Goal: Task Accomplishment & Management: Manage account settings

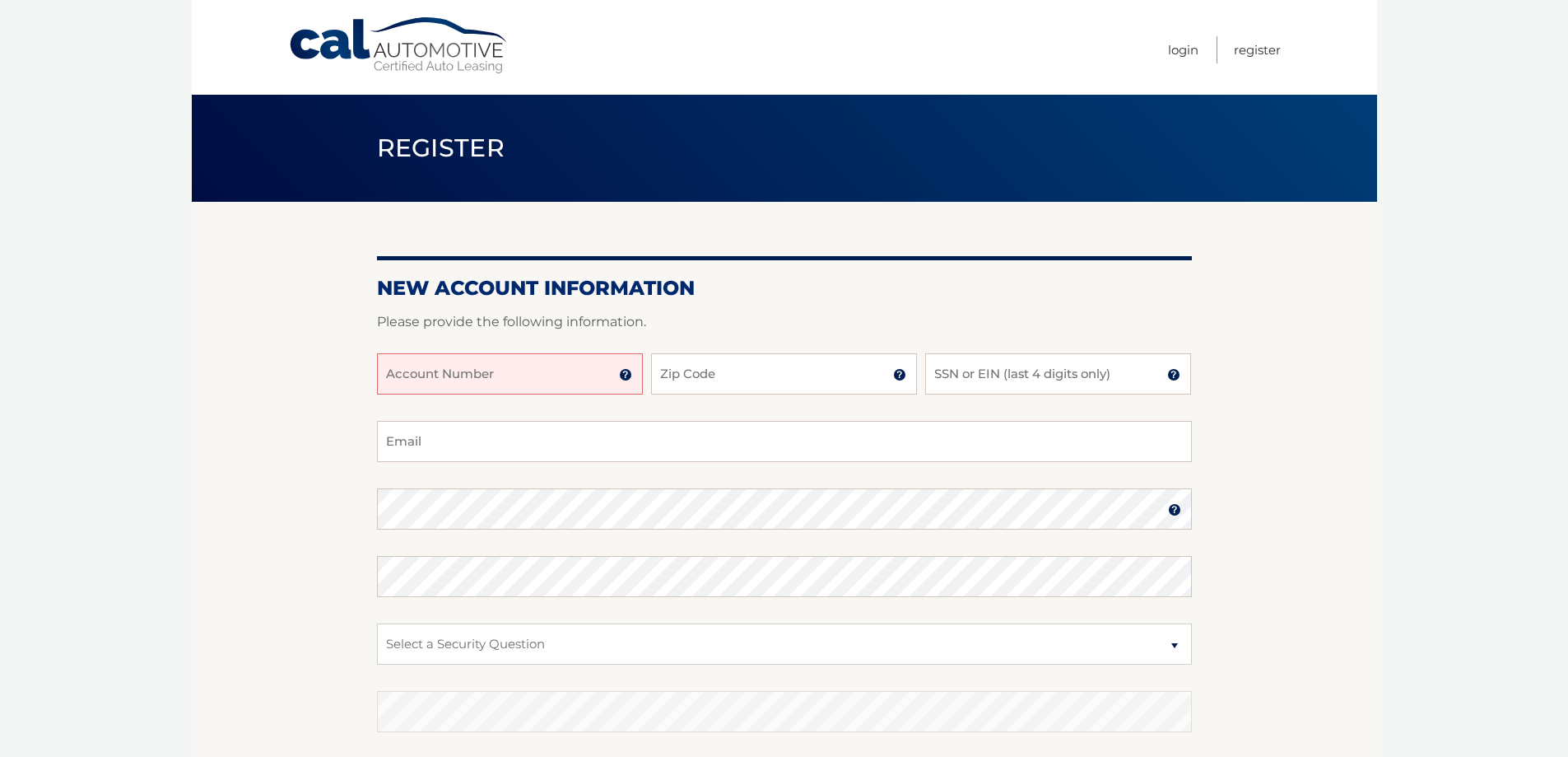
click at [484, 378] on input "Account Number" at bounding box center [509, 373] width 266 height 42
type input "44455813939"
click at [719, 389] on input "Zip Code" at bounding box center [784, 373] width 266 height 42
click at [944, 377] on input "SSN or EIN (last 4 digits only)" at bounding box center [1058, 373] width 266 height 42
type input "3499"
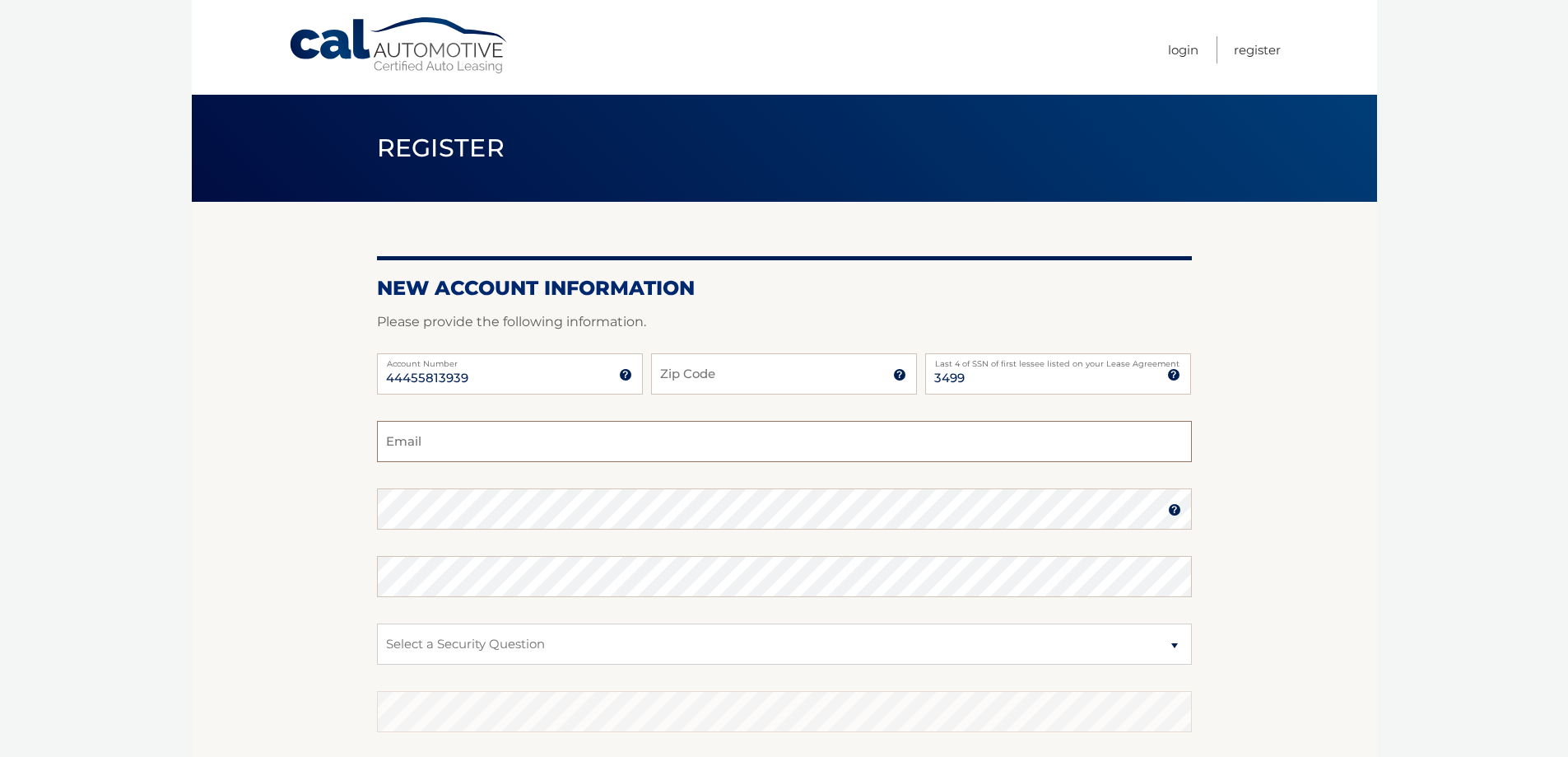
click at [529, 451] on input "Email" at bounding box center [784, 441] width 815 height 42
type input "[EMAIL_ADDRESS][DOMAIN_NAME]"
type input "11953"
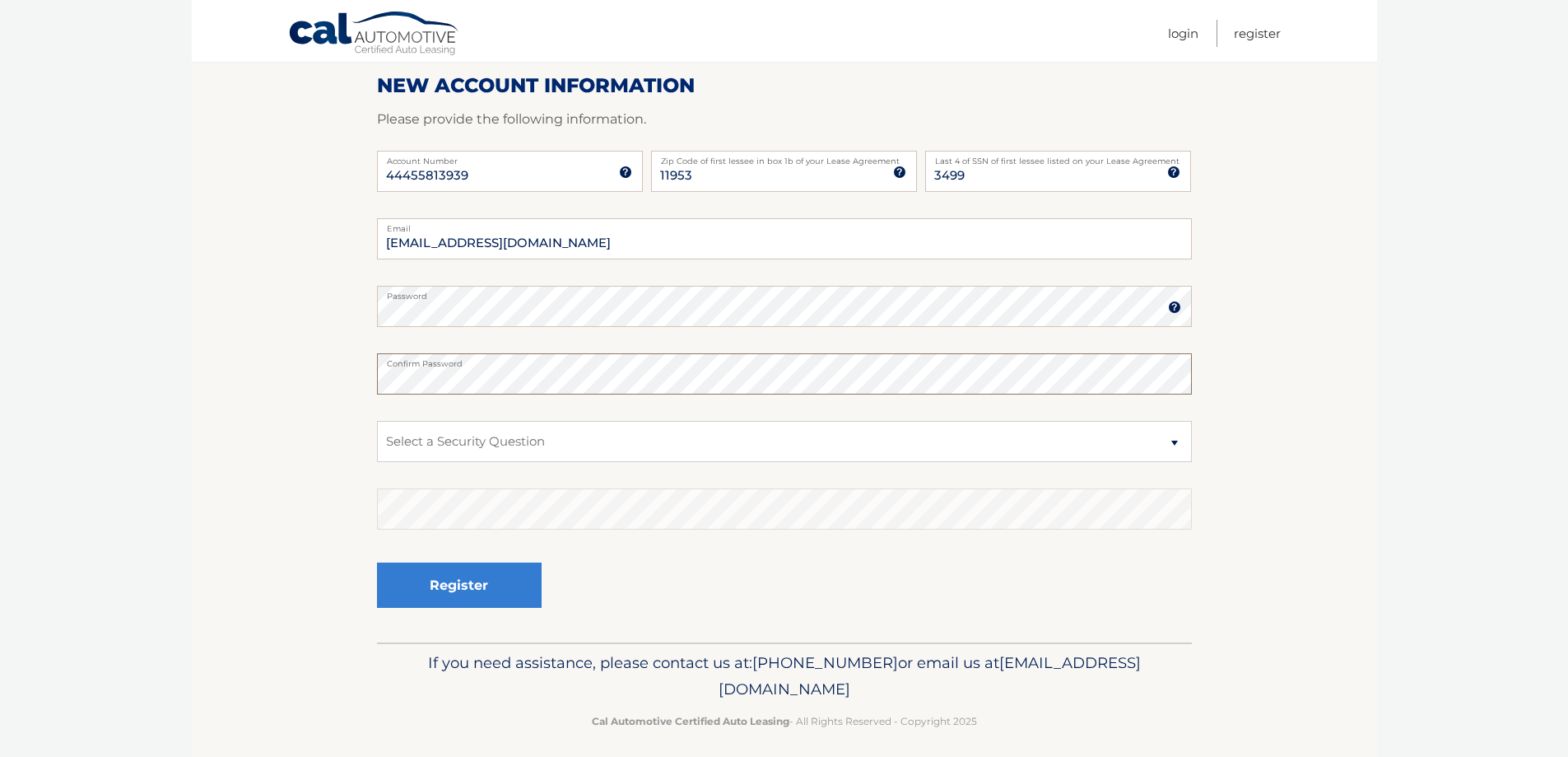
scroll to position [213, 0]
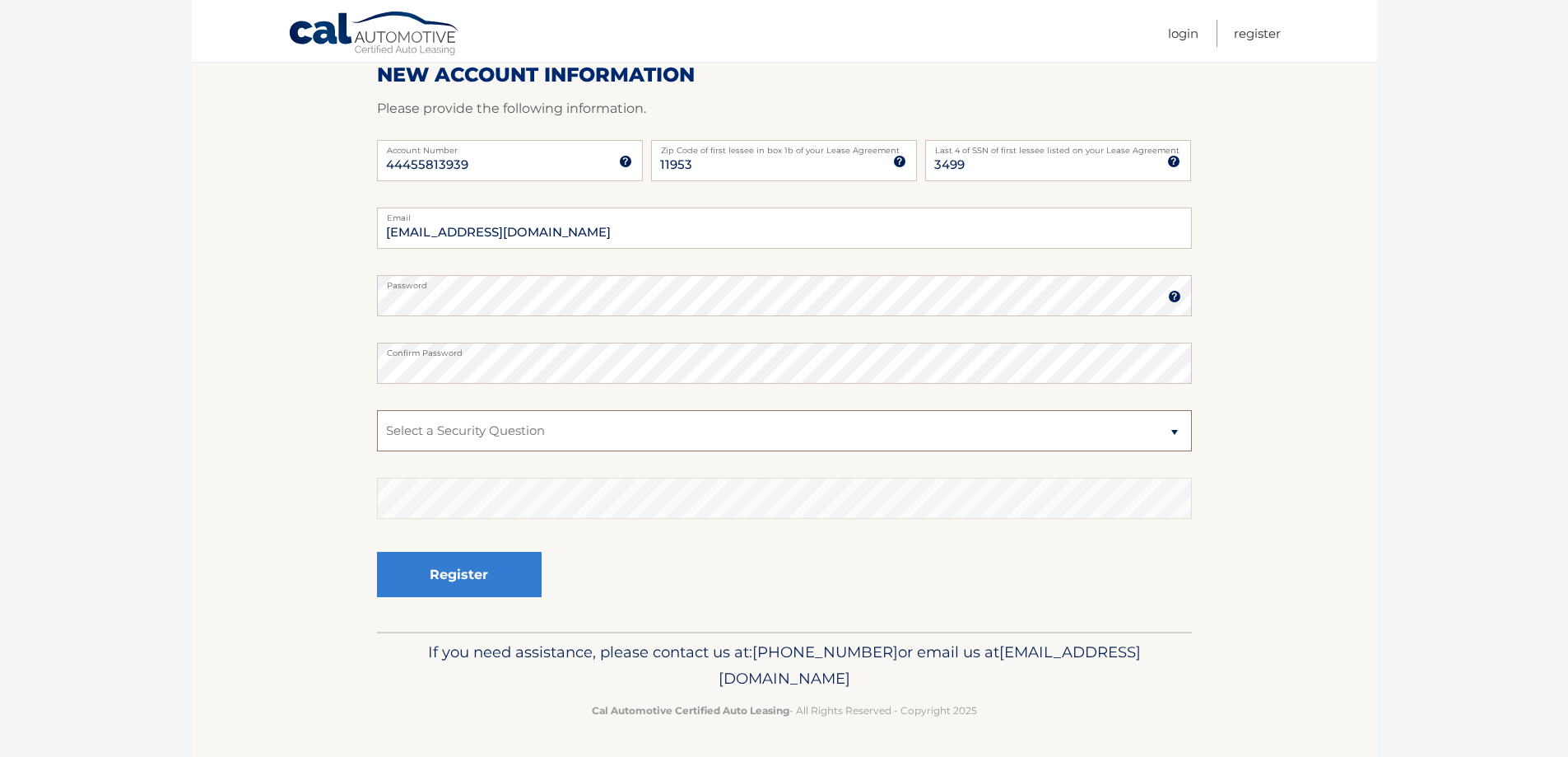
click at [534, 430] on select "Select a Security Question What was the name of your elementary school? What is…" at bounding box center [784, 431] width 815 height 42
select select "2"
click at [377, 410] on select "Select a Security Question What was the name of your elementary school? What is…" at bounding box center [784, 431] width 815 height 42
click at [427, 572] on button "Register" at bounding box center [459, 574] width 164 height 45
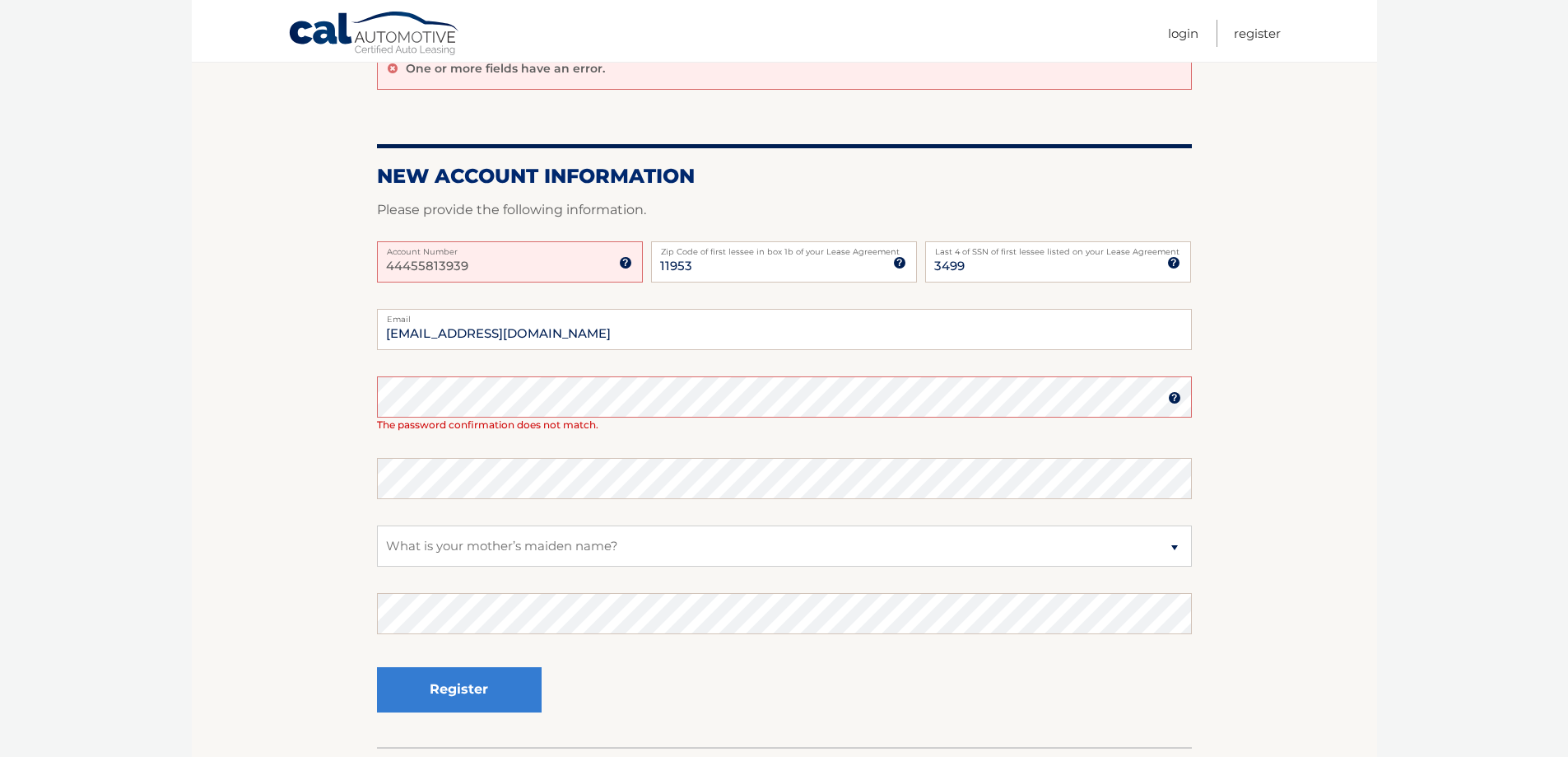
scroll to position [164, 0]
click at [430, 270] on input "44455813939" at bounding box center [509, 261] width 266 height 42
click at [371, 400] on section "One or more fields have an error. New Account Information Please provide the fo…" at bounding box center [784, 392] width 1185 height 709
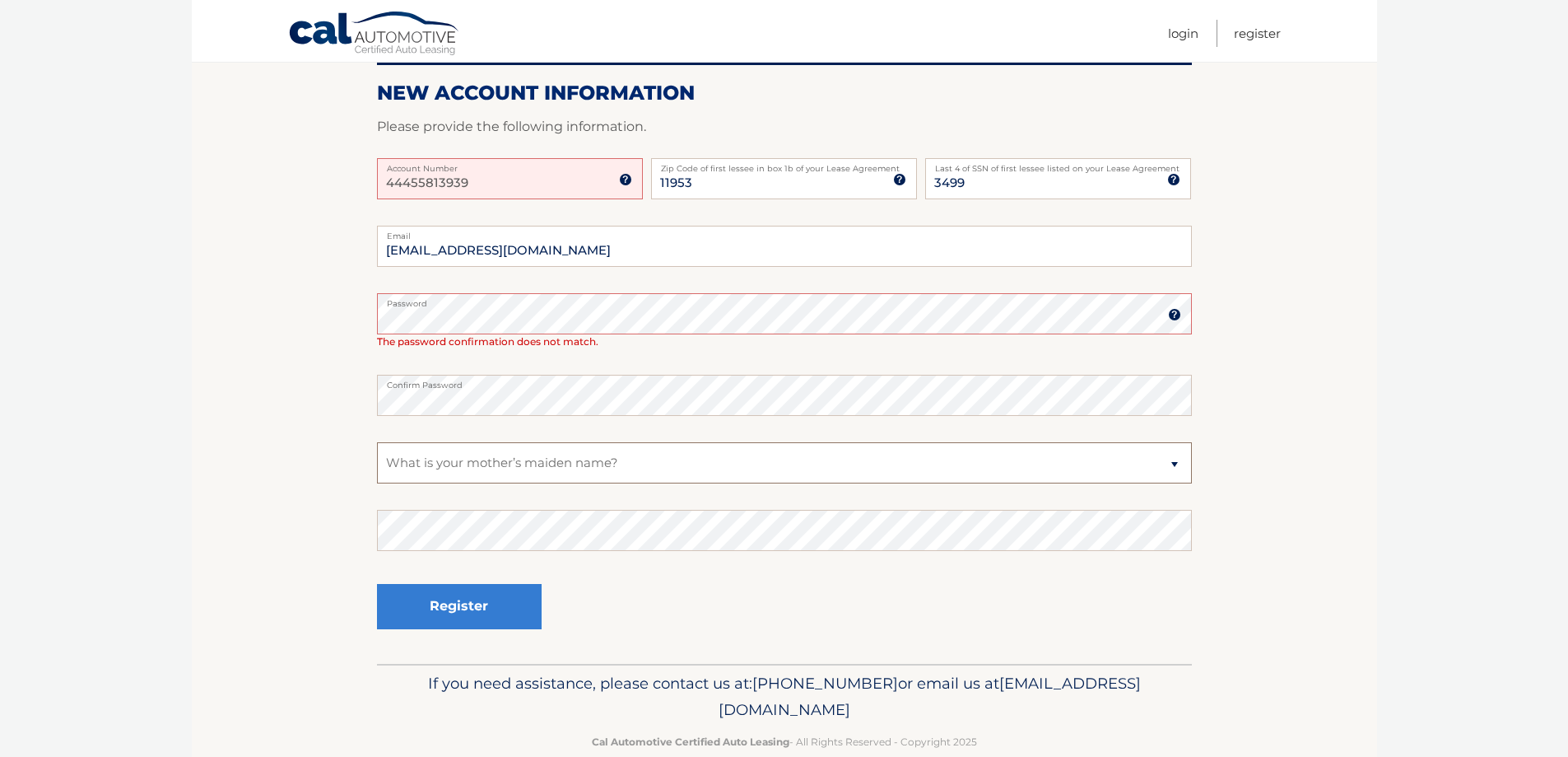
click at [724, 447] on select "Select a Security Question What was the name of your elementary school? What is…" at bounding box center [784, 463] width 815 height 42
click at [377, 442] on select "Select a Security Question What was the name of your elementary school? What is…" at bounding box center [784, 463] width 815 height 42
click at [501, 610] on button "Register" at bounding box center [459, 606] width 164 height 45
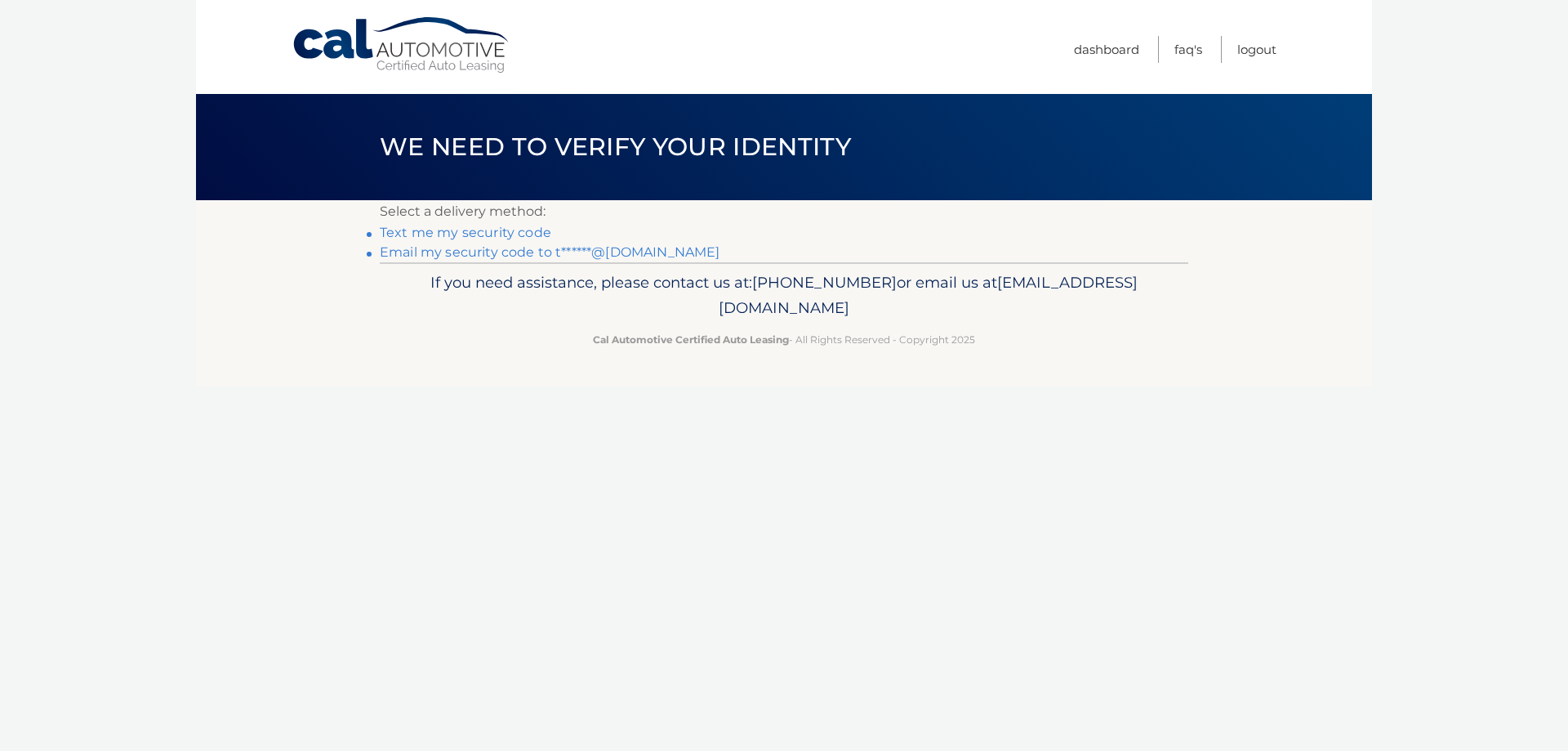
click at [500, 232] on link "Text me my security code" at bounding box center [466, 232] width 172 height 16
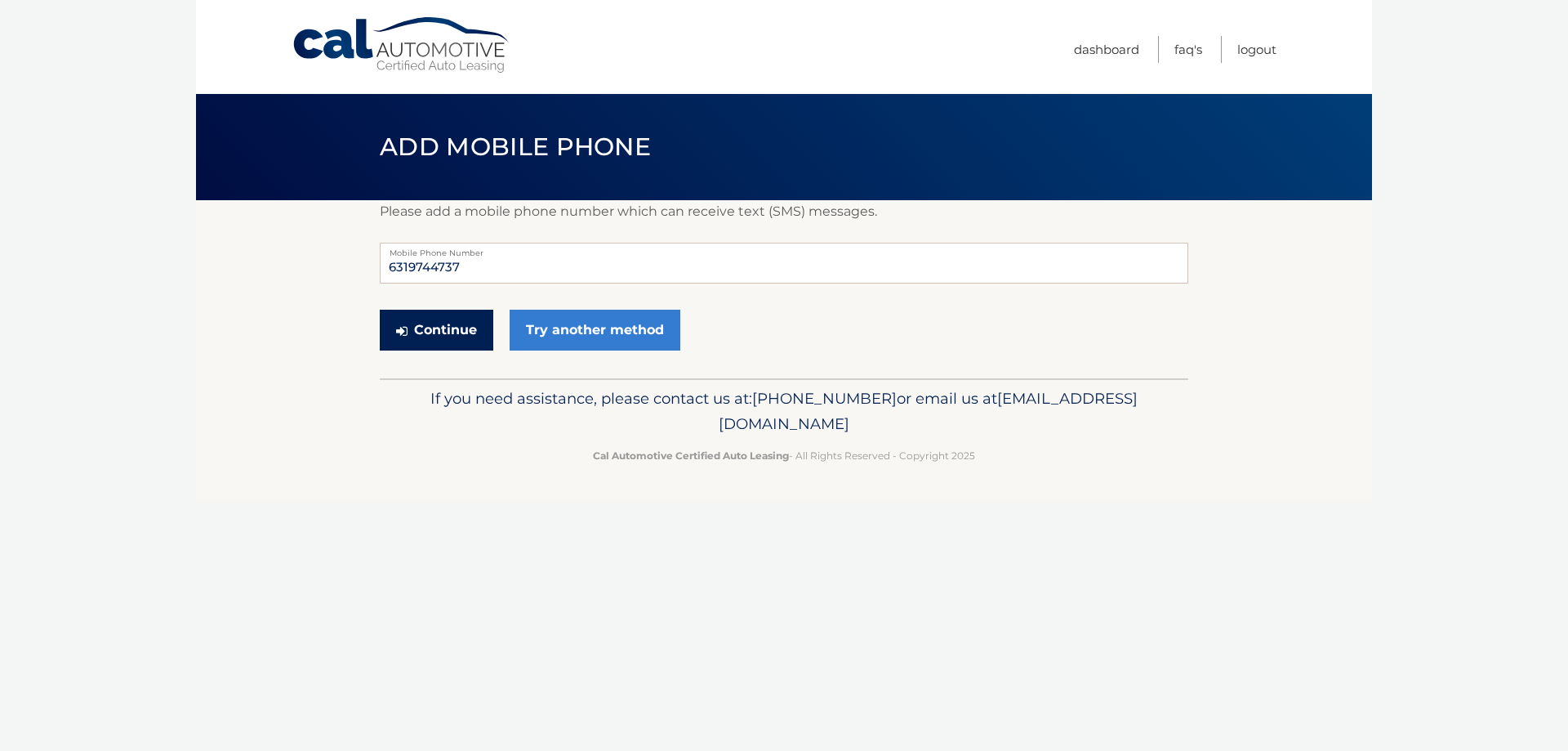
click at [460, 322] on button "Continue" at bounding box center [436, 330] width 113 height 41
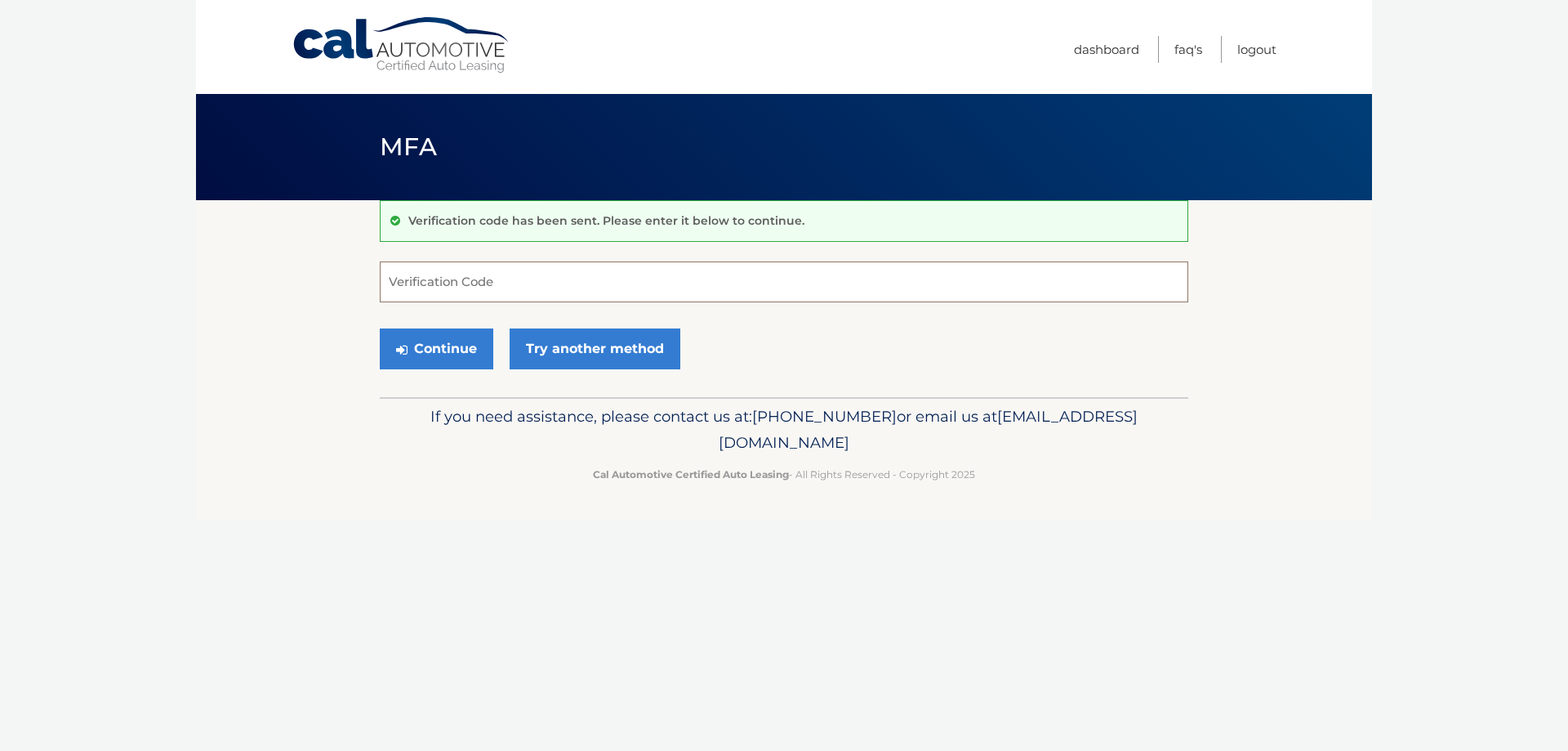
click at [437, 285] on input "Verification Code" at bounding box center [784, 282] width 809 height 41
type input "808821"
click at [436, 350] on button "Continue" at bounding box center [436, 348] width 113 height 41
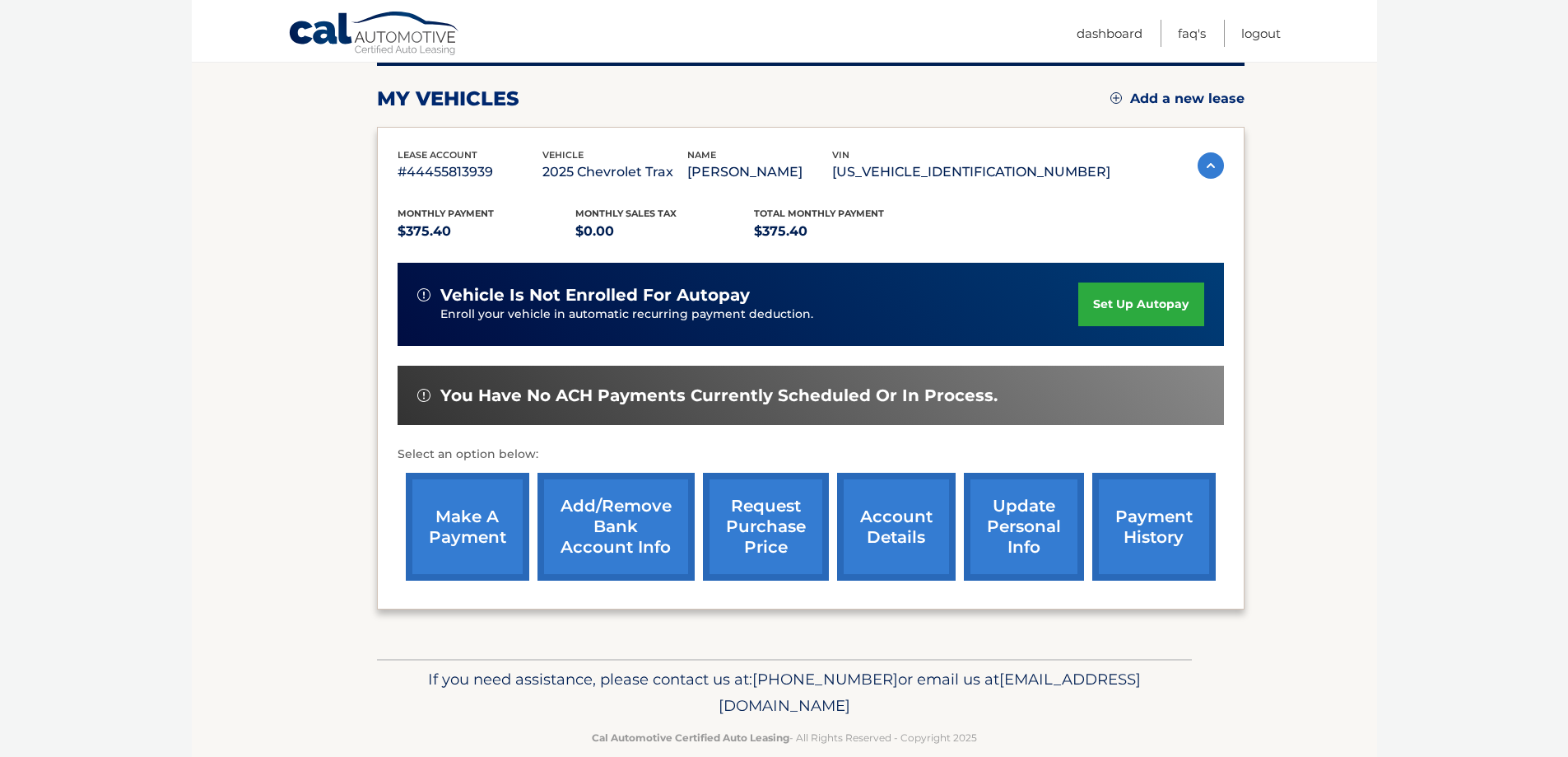
scroll to position [241, 0]
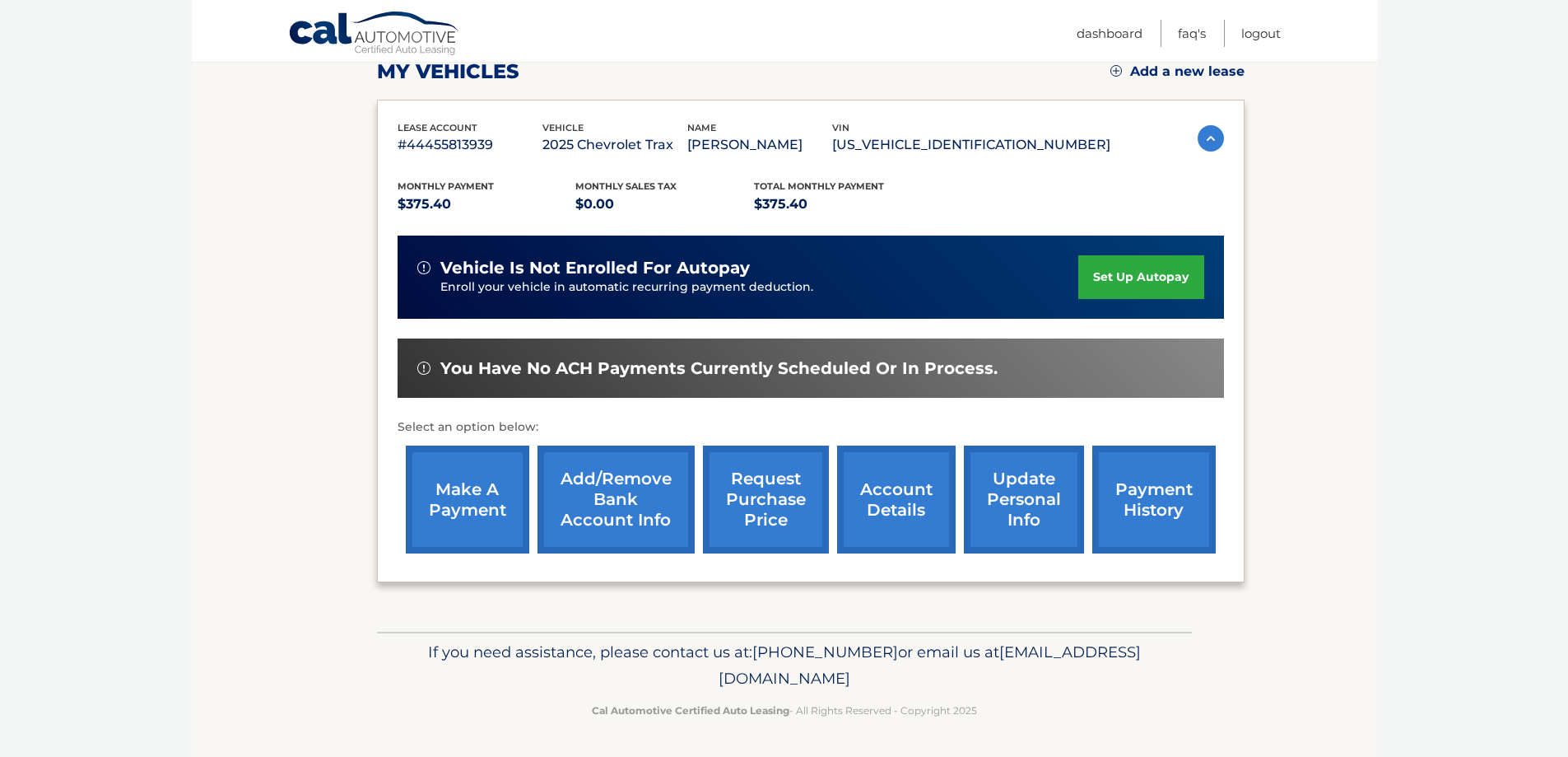
click at [892, 506] on link "account details" at bounding box center [896, 500] width 118 height 108
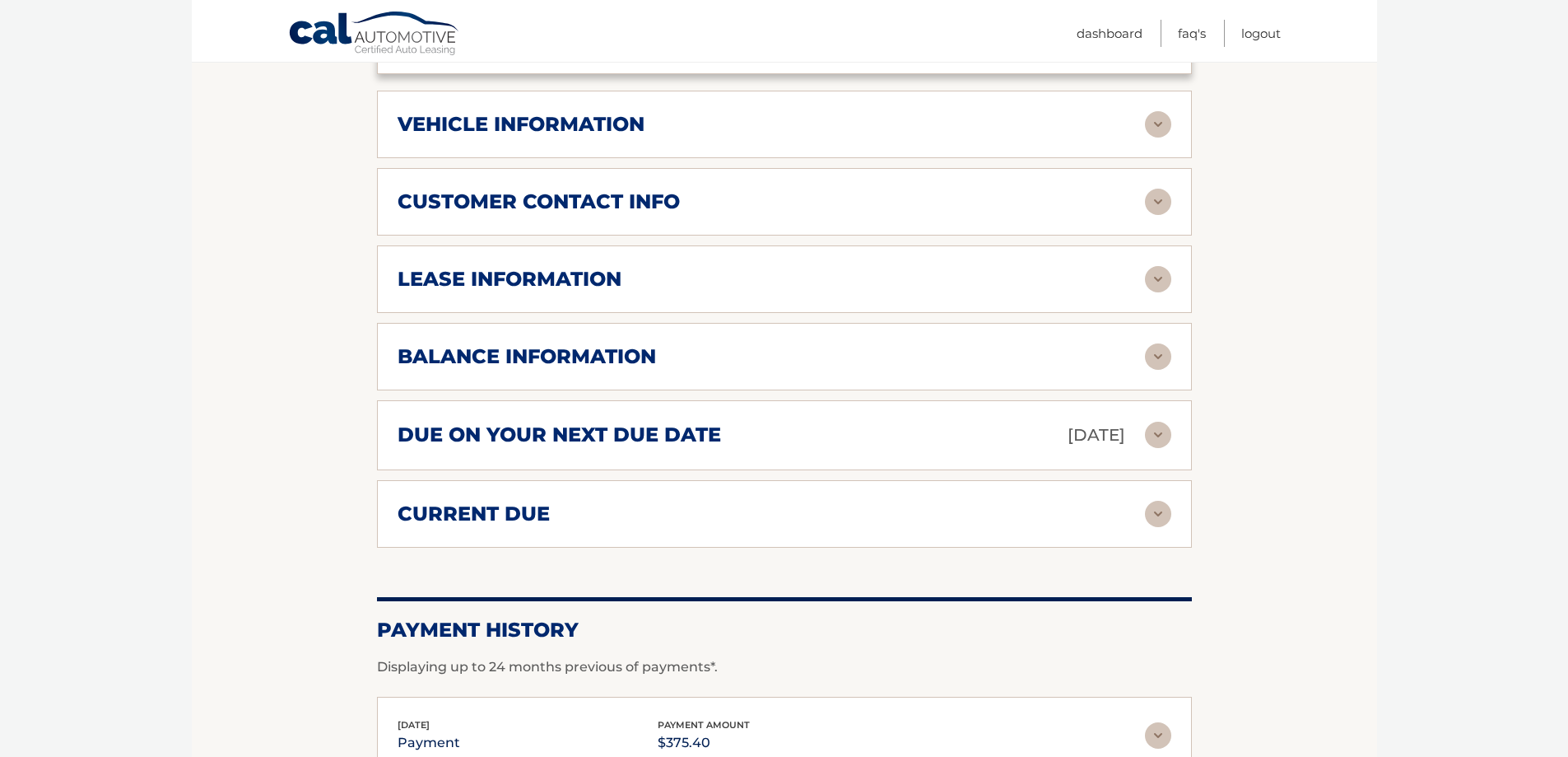
scroll to position [823, 0]
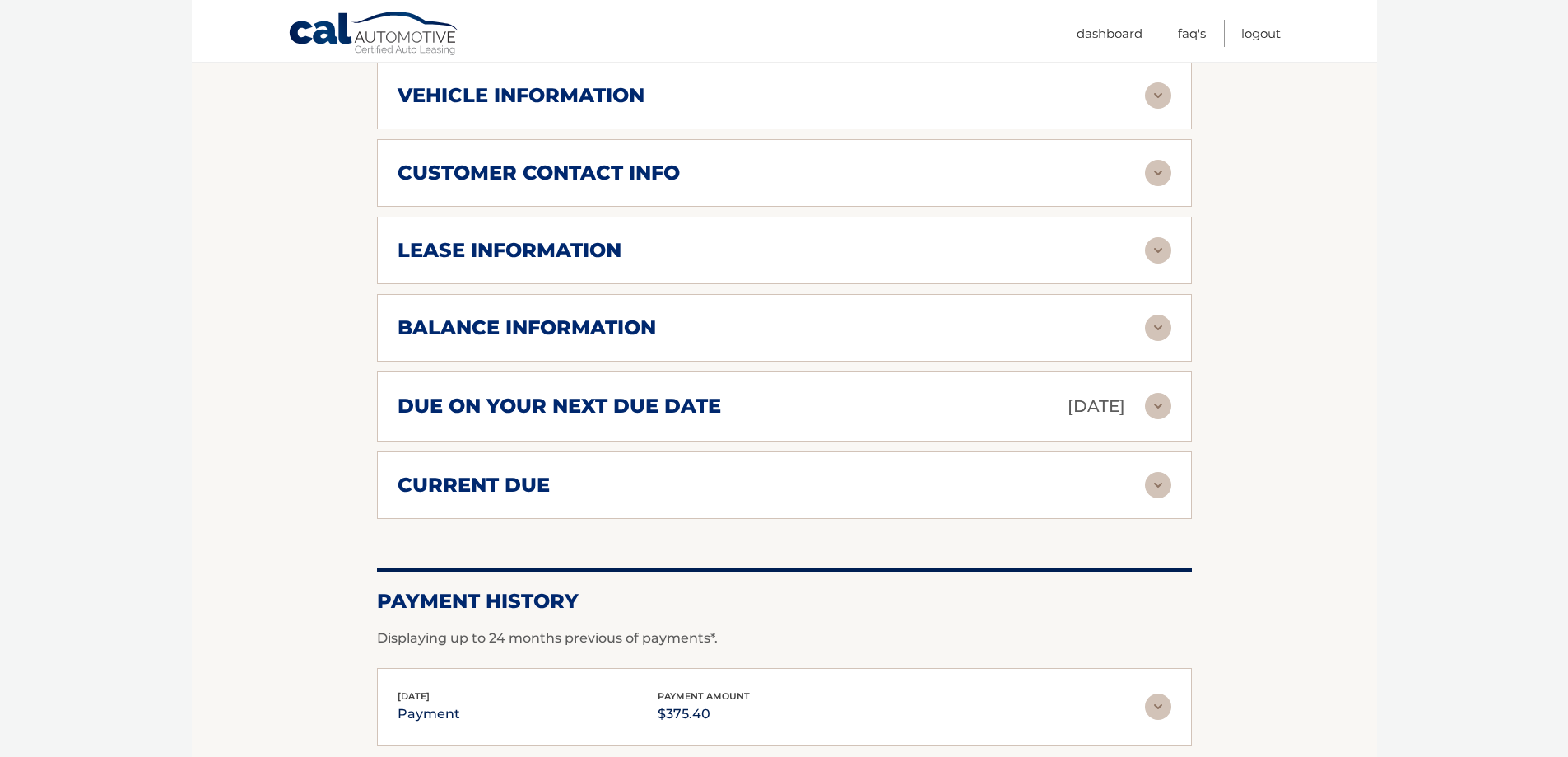
click at [1166, 472] on img at bounding box center [1158, 486] width 27 height 27
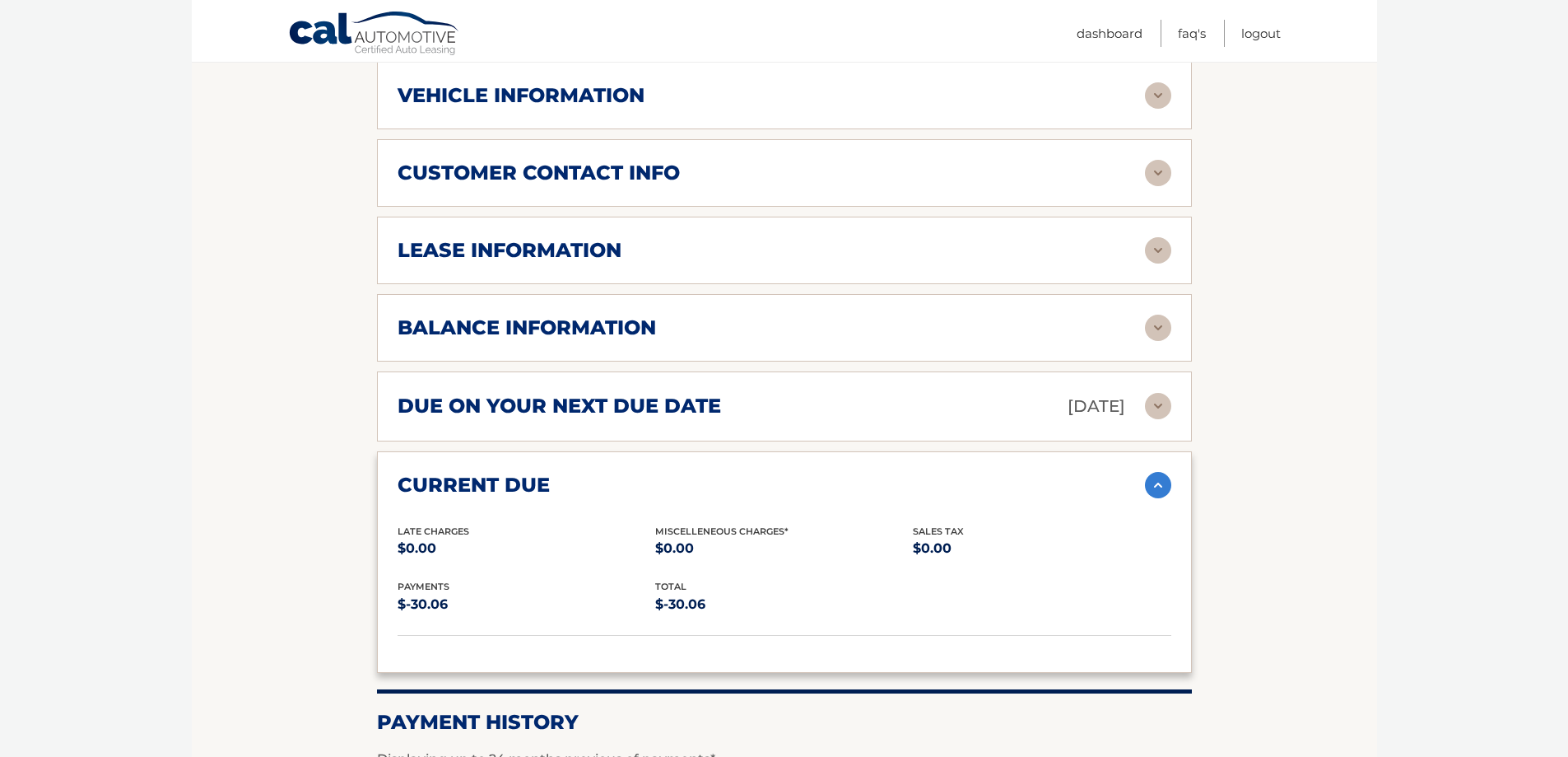
click at [1154, 393] on img at bounding box center [1158, 406] width 27 height 27
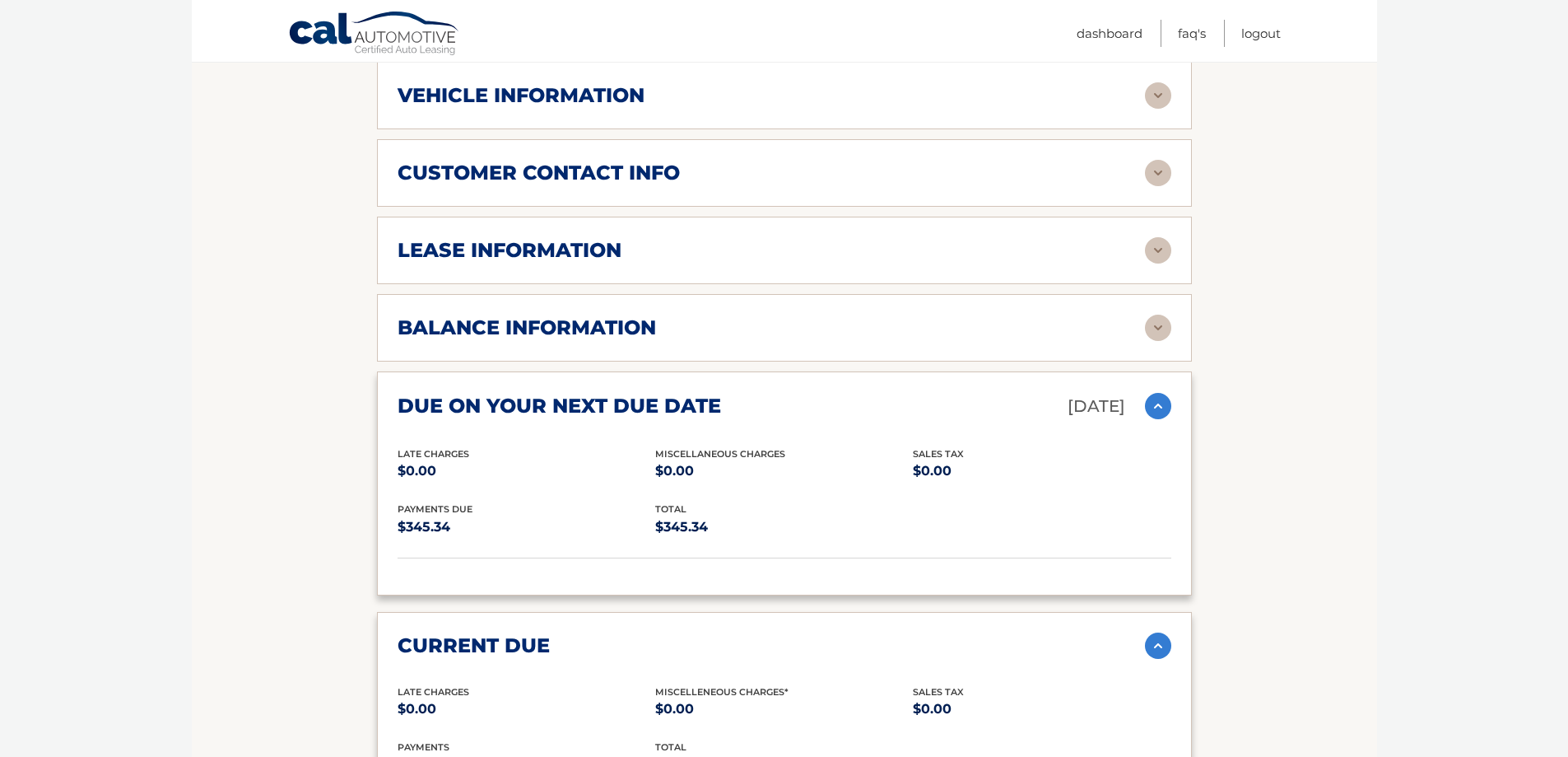
click at [1160, 315] on img at bounding box center [1158, 328] width 27 height 27
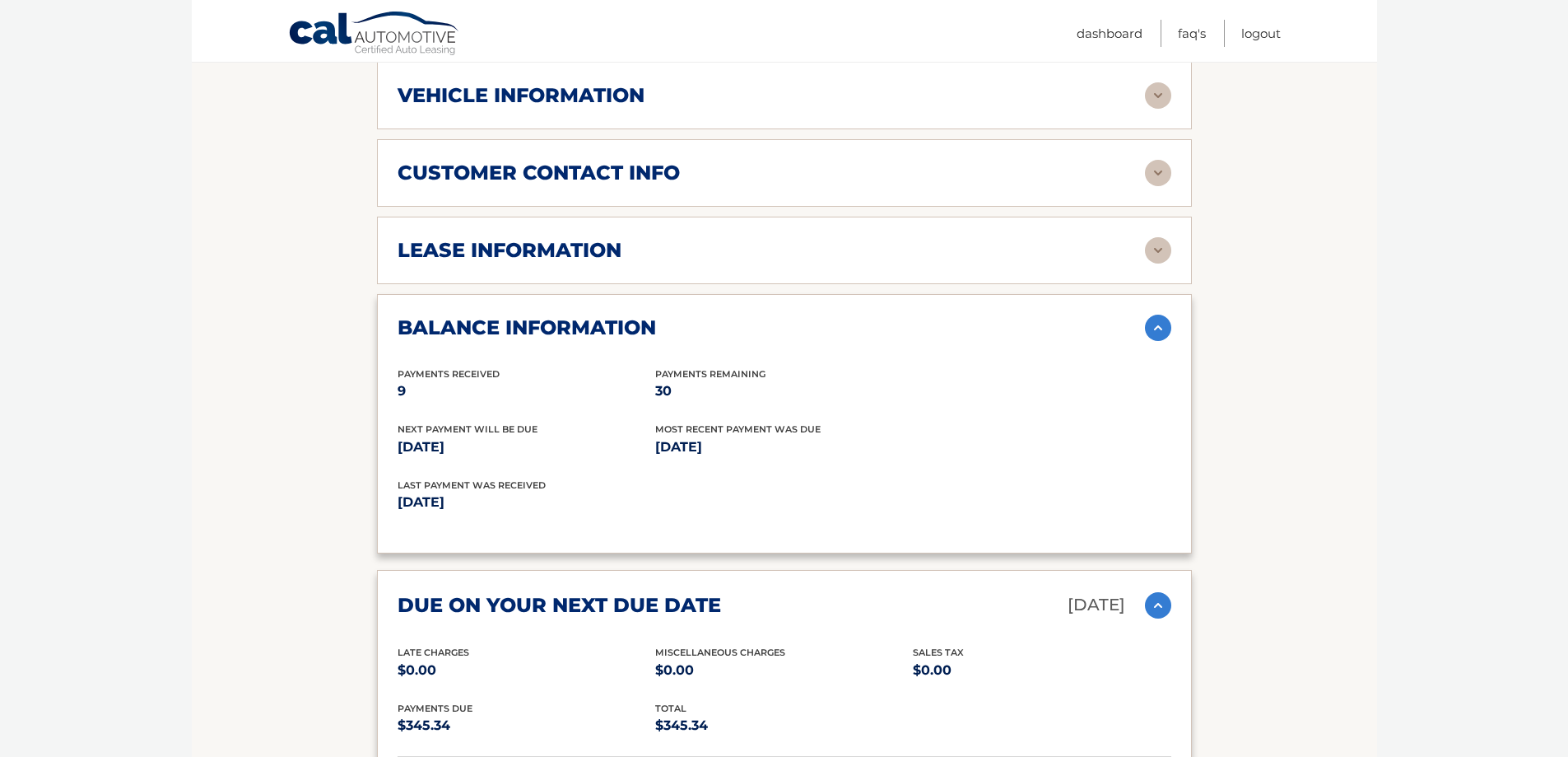
click at [1160, 237] on img at bounding box center [1158, 250] width 27 height 27
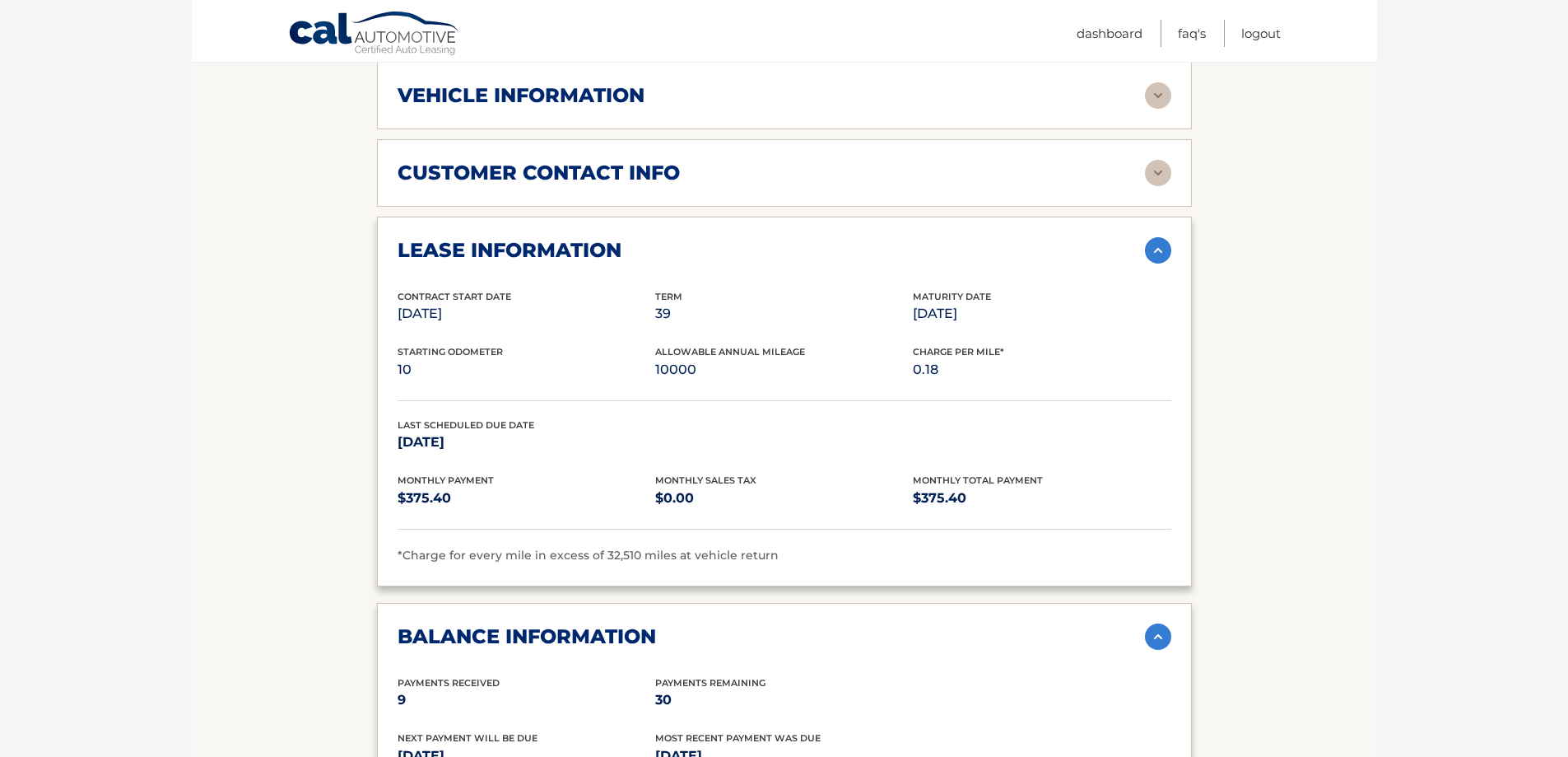
click at [672, 358] on p "10000" at bounding box center [783, 370] width 257 height 23
drag, startPoint x: 940, startPoint y: 348, endPoint x: 915, endPoint y: 345, distance: 25.2
click at [915, 358] on p "0.18" at bounding box center [1041, 370] width 257 height 23
click at [807, 576] on div "lease account #44455813939 vehicle 2025 Chevrolet Trax name TRACEE UGENTI vin K…" at bounding box center [784, 440] width 815 height 1802
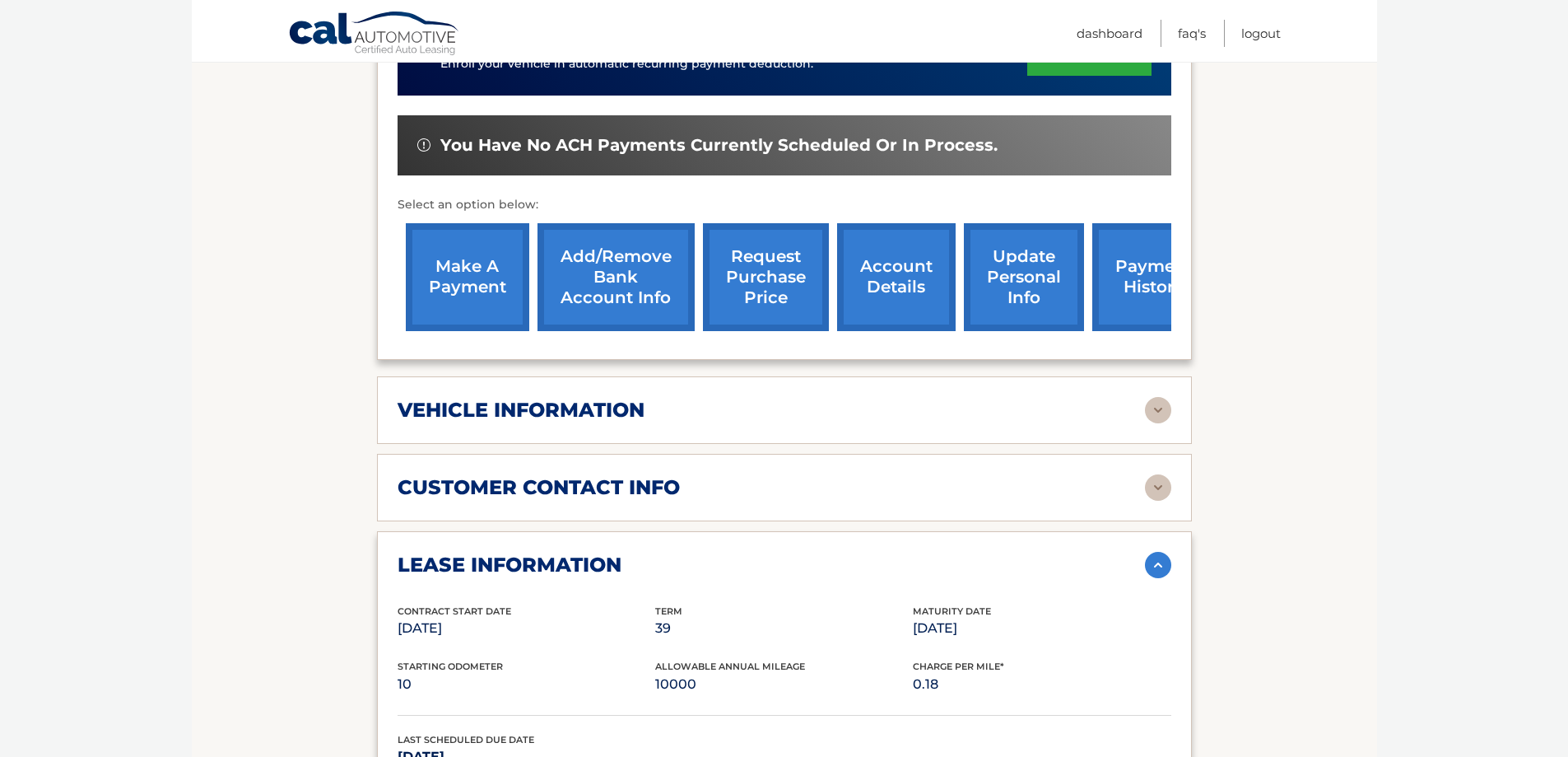
scroll to position [494, 0]
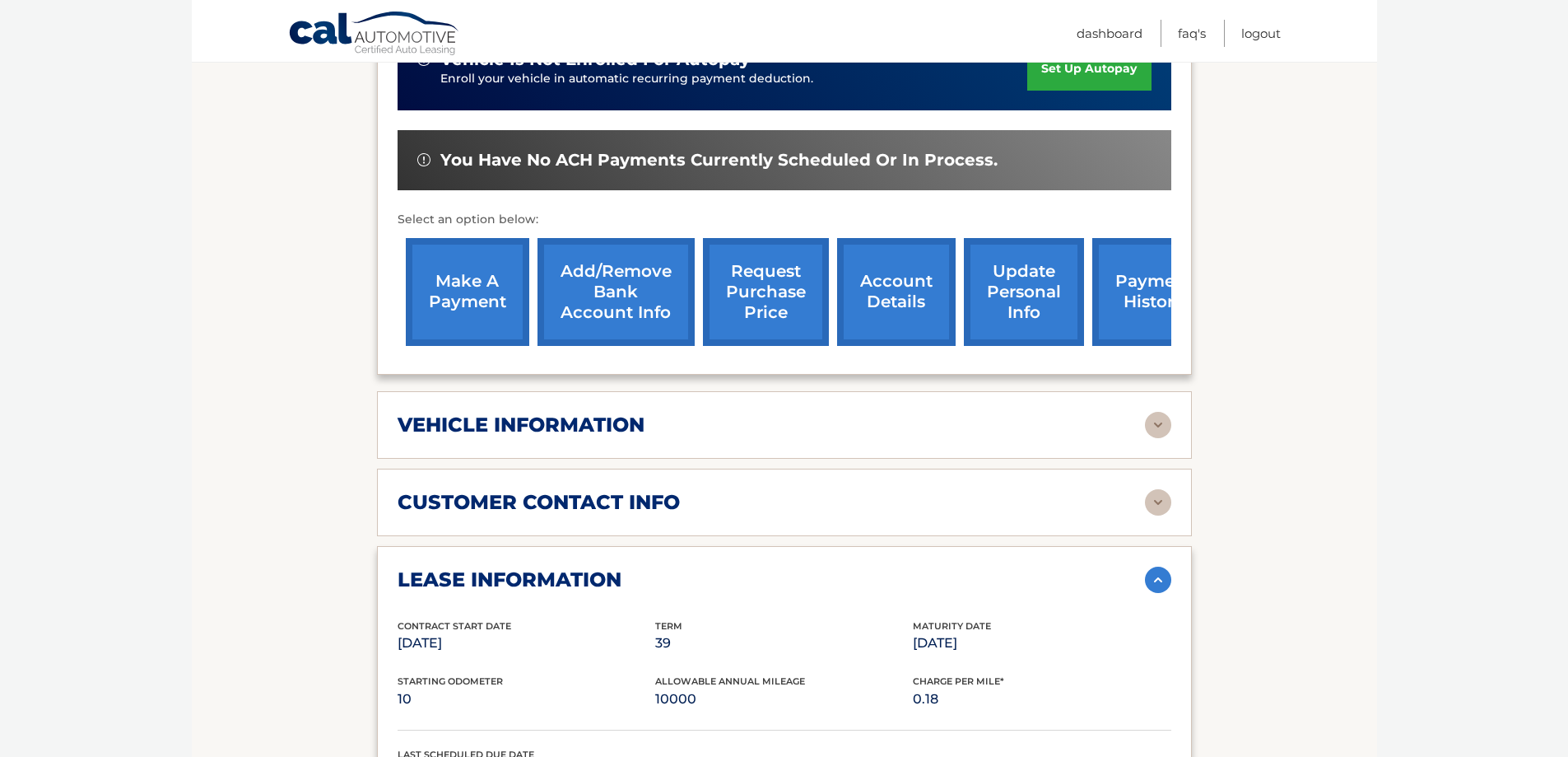
click at [1162, 489] on img at bounding box center [1158, 502] width 27 height 27
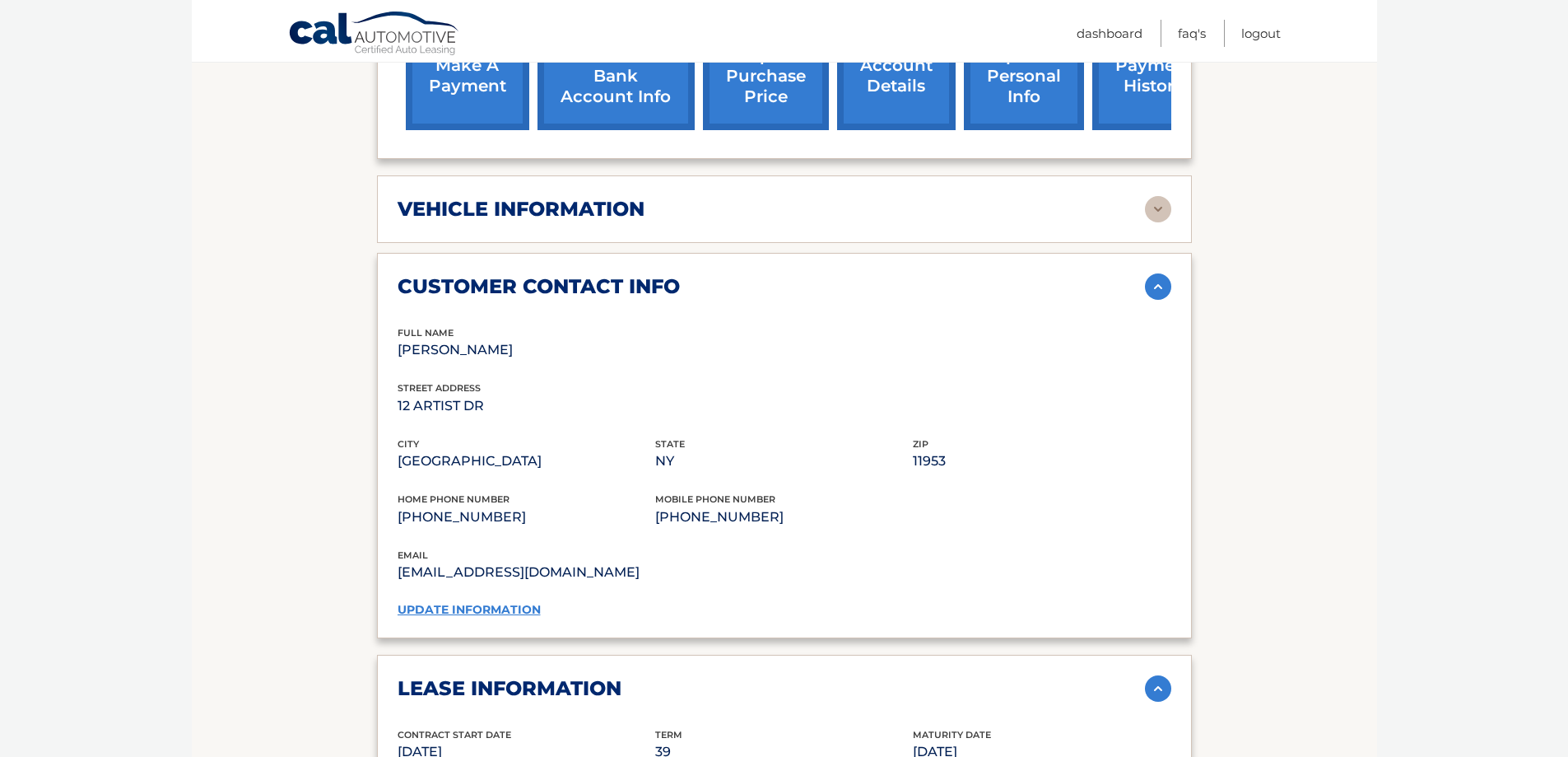
scroll to position [741, 0]
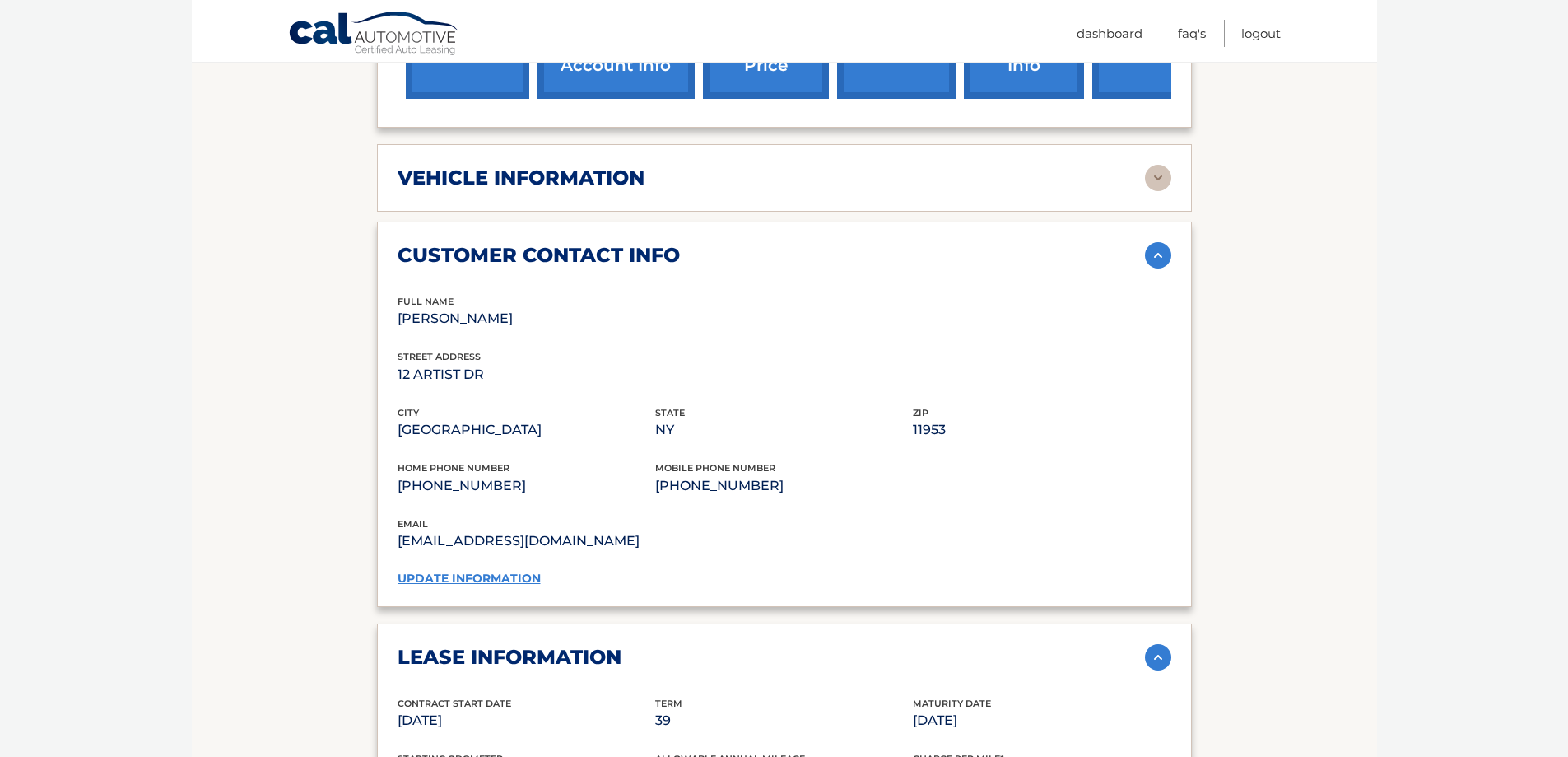
click at [472, 570] on link "update information" at bounding box center [469, 577] width 143 height 15
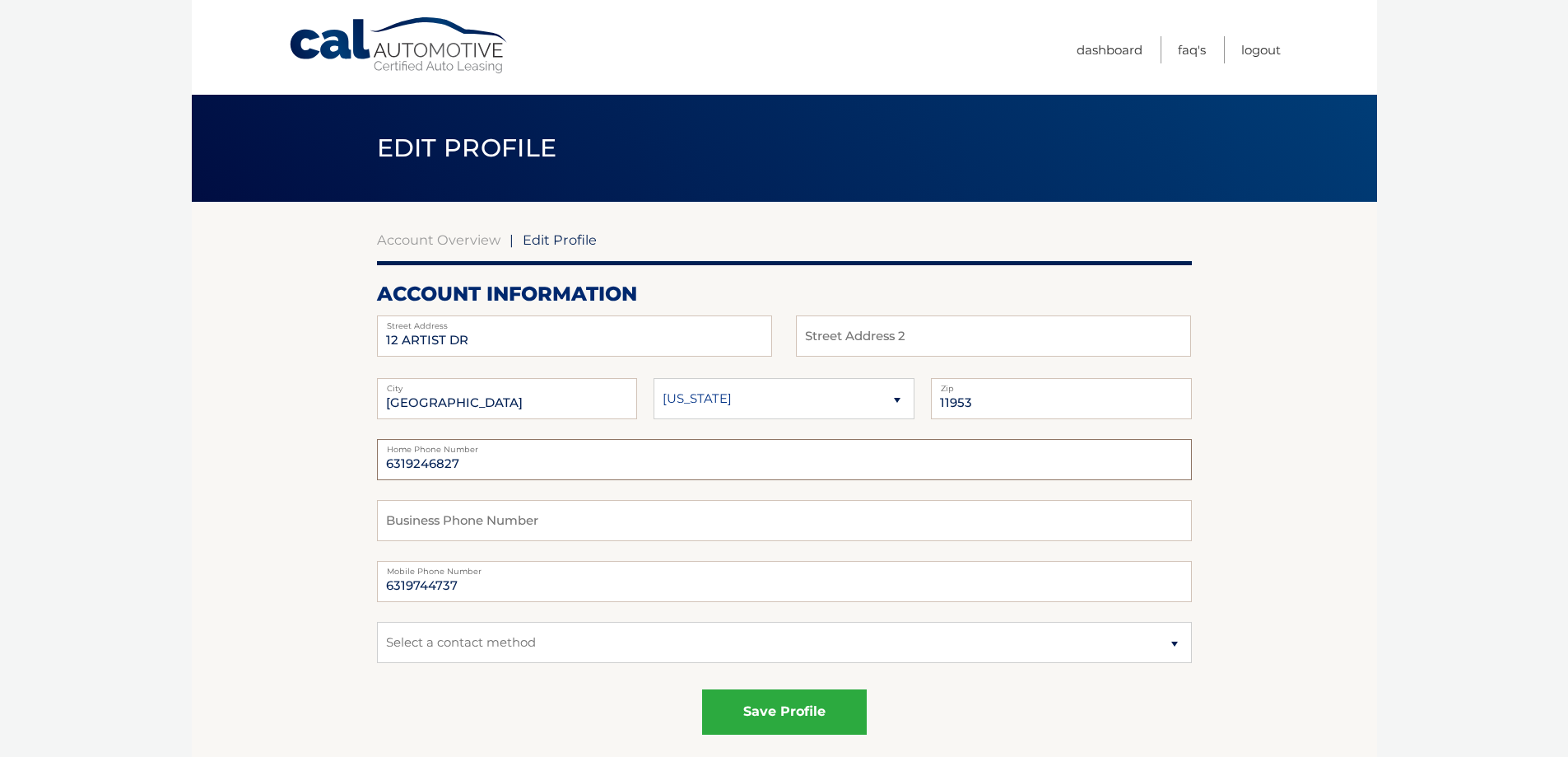
click at [483, 467] on input "6319246827" at bounding box center [784, 459] width 815 height 42
type input "6319744737"
drag, startPoint x: 466, startPoint y: 461, endPoint x: 367, endPoint y: 463, distance: 99.0
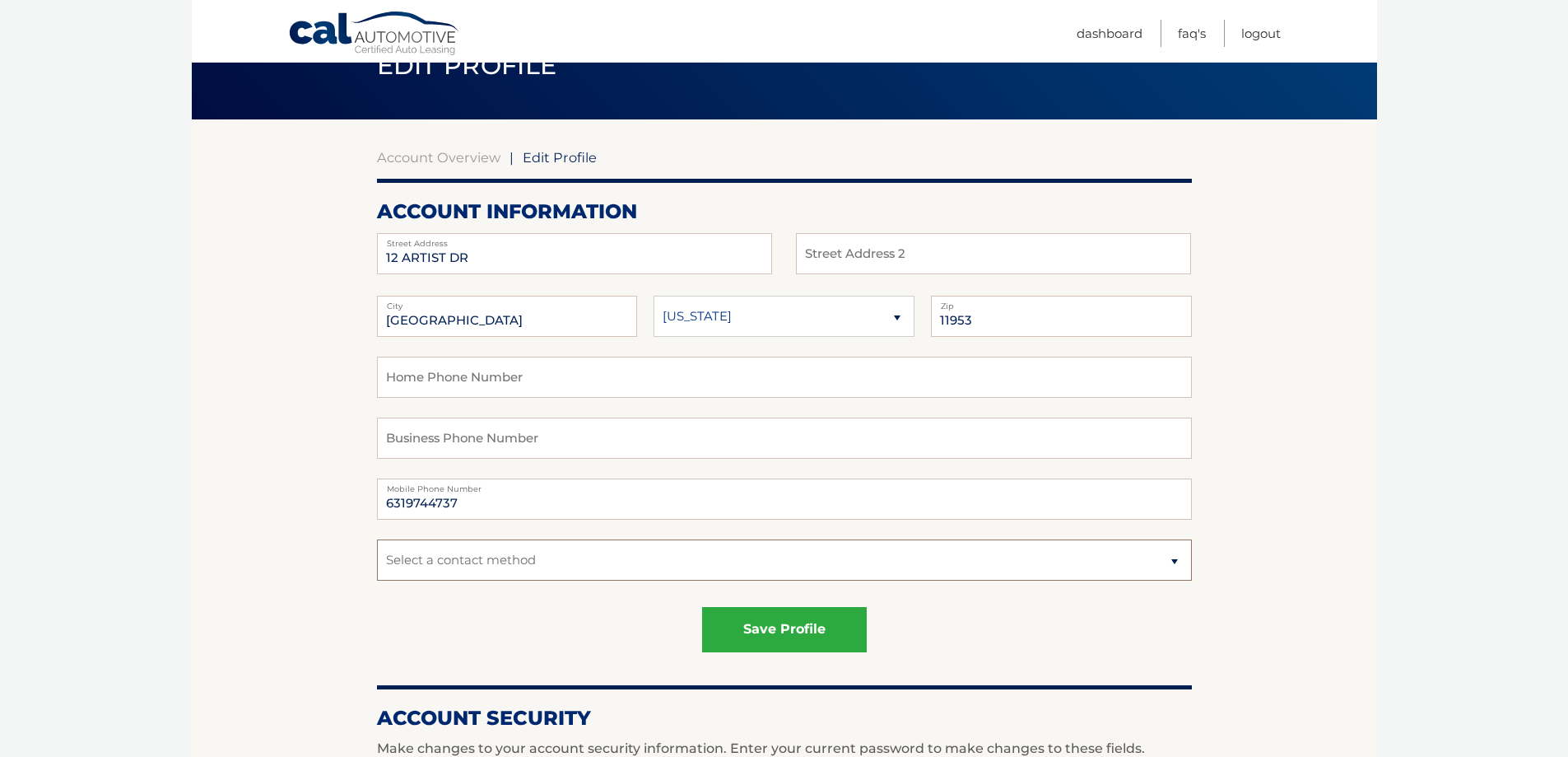
click at [727, 567] on select "Select a contact method Mobile Home" at bounding box center [784, 560] width 815 height 42
select select "1"
click at [377, 539] on select "Select a contact method Mobile Home" at bounding box center [784, 560] width 815 height 42
click at [733, 622] on button "save profile" at bounding box center [784, 629] width 164 height 45
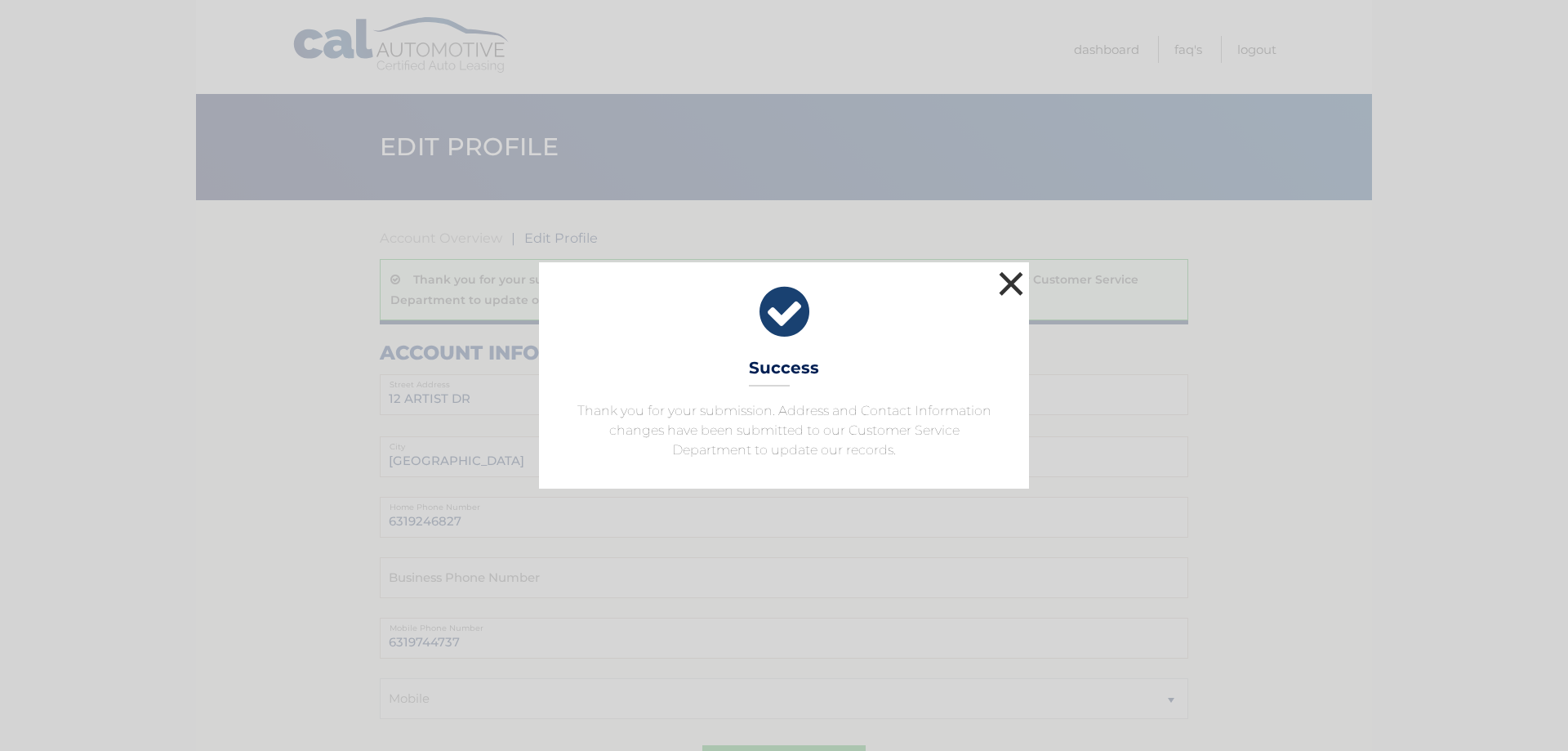
click at [1007, 288] on button "×" at bounding box center [1010, 283] width 32 height 32
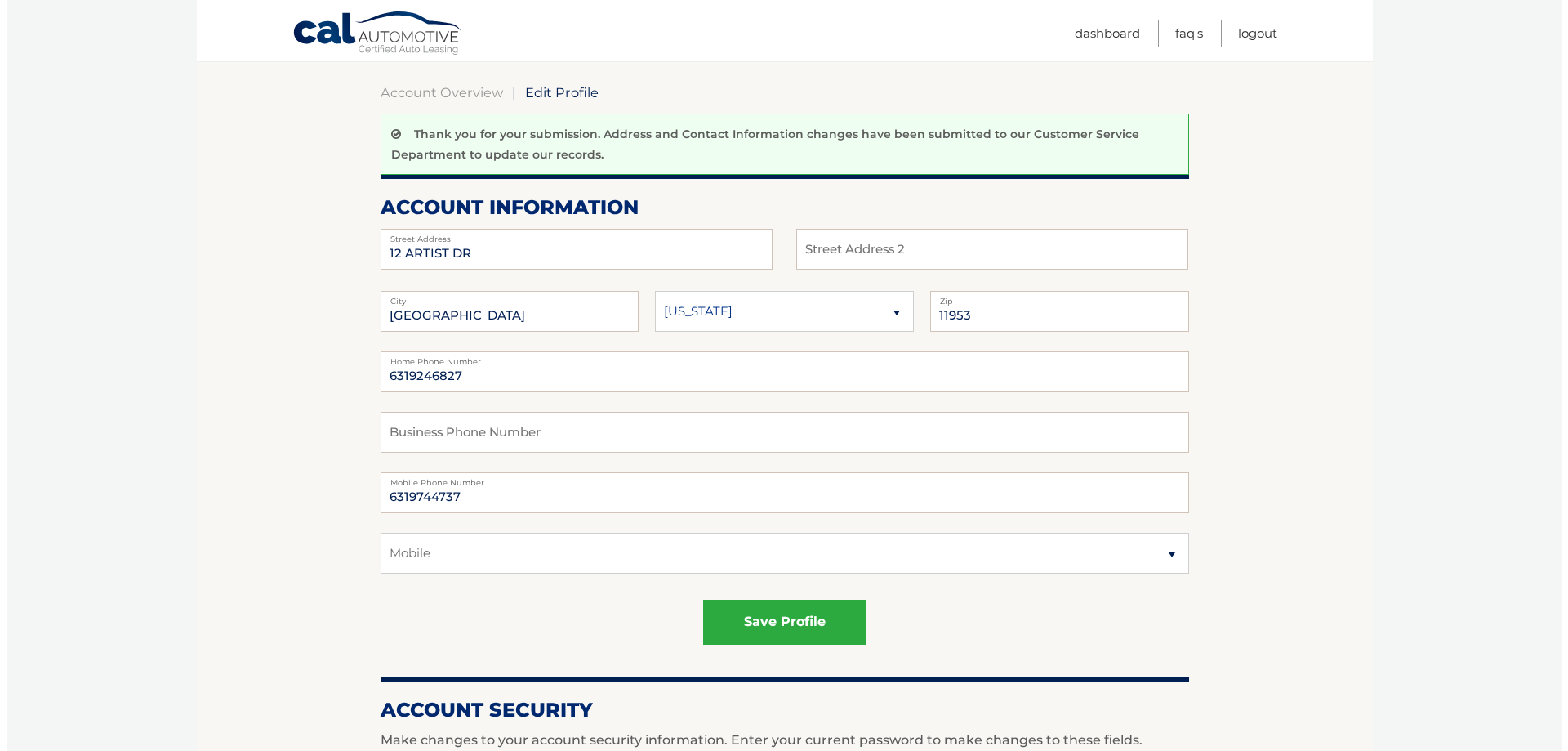
scroll to position [163, 0]
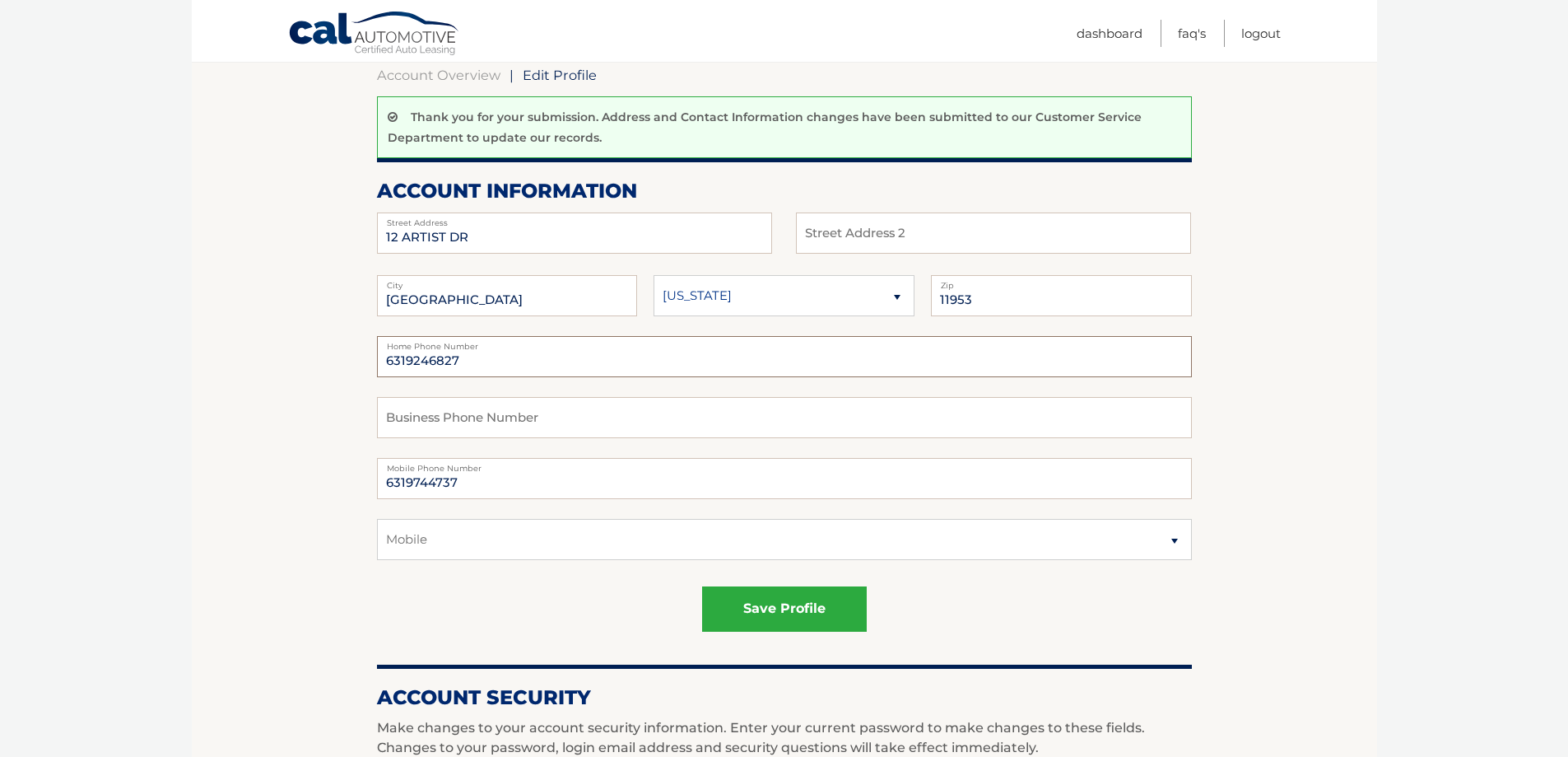
drag, startPoint x: 480, startPoint y: 364, endPoint x: 381, endPoint y: 359, distance: 99.1
click at [381, 359] on input "6319246827" at bounding box center [784, 356] width 815 height 42
click at [783, 609] on button "save profile" at bounding box center [784, 608] width 164 height 45
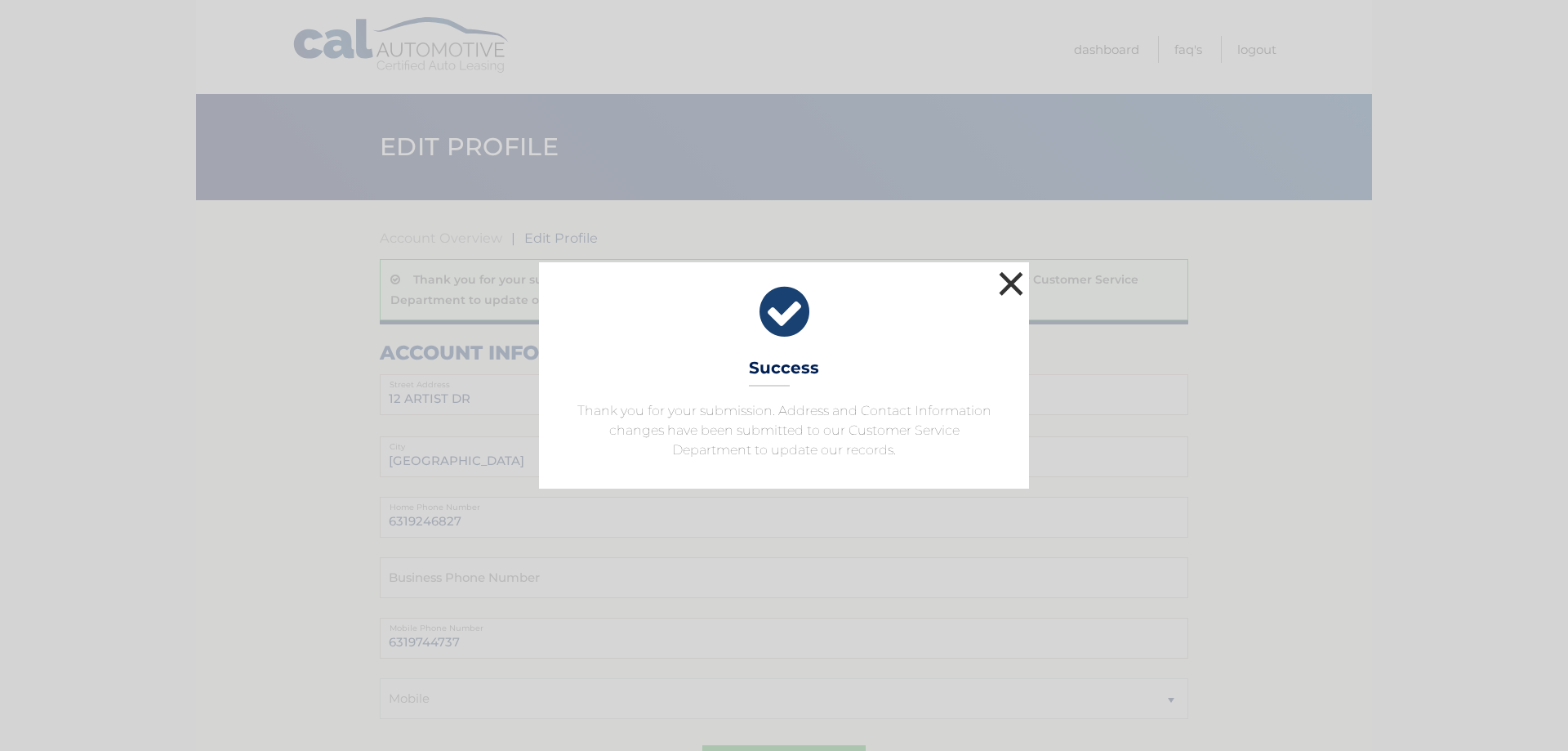
click at [1002, 285] on button "×" at bounding box center [1010, 283] width 32 height 32
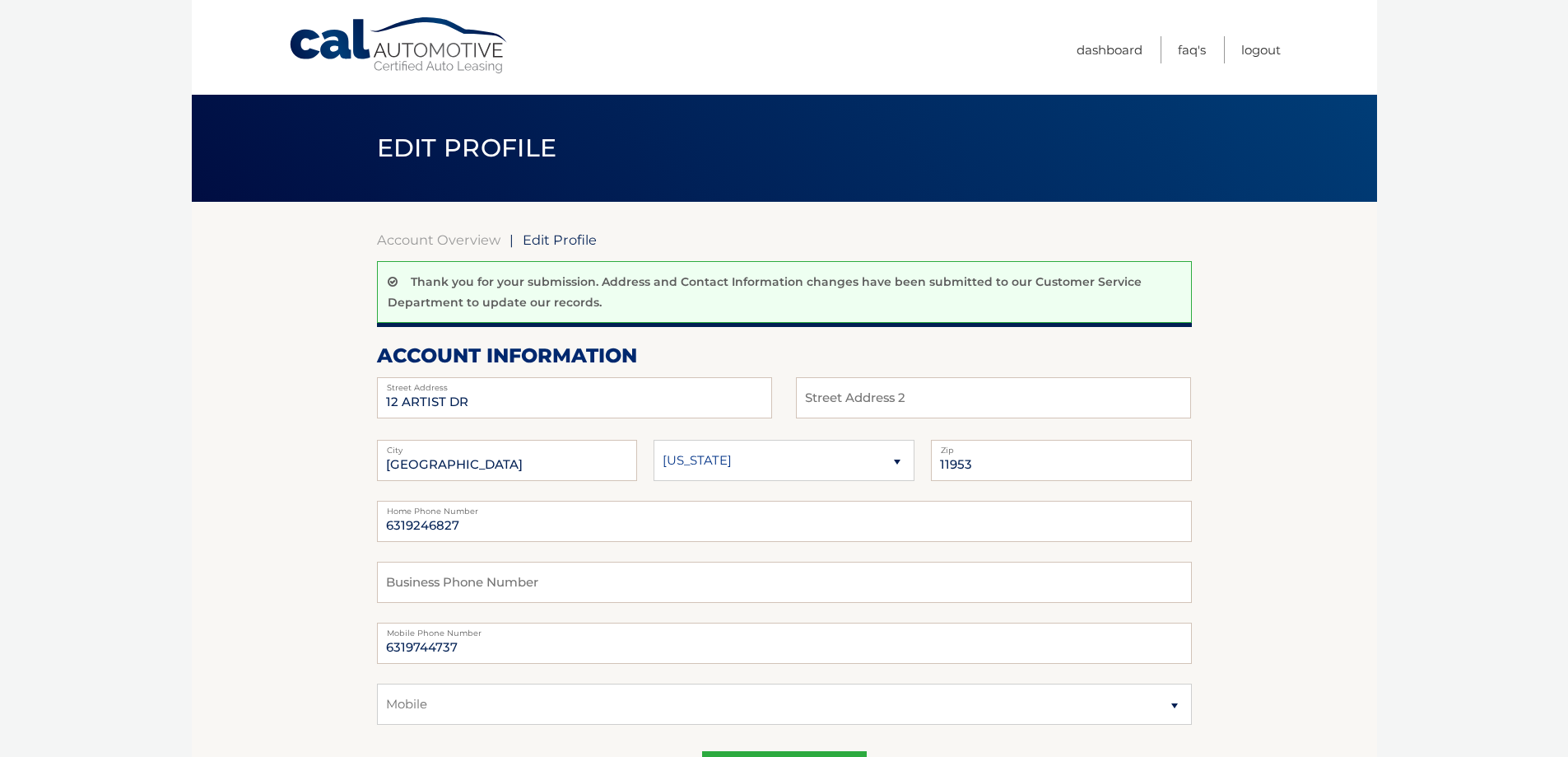
click at [555, 243] on span "Edit Profile" at bounding box center [559, 240] width 74 height 17
click at [548, 240] on span "Edit Profile" at bounding box center [559, 240] width 74 height 17
click at [467, 153] on span "Edit Profile" at bounding box center [467, 148] width 180 height 30
click at [472, 530] on input "6319246827" at bounding box center [784, 521] width 815 height 42
drag, startPoint x: 471, startPoint y: 530, endPoint x: 372, endPoint y: 519, distance: 99.6
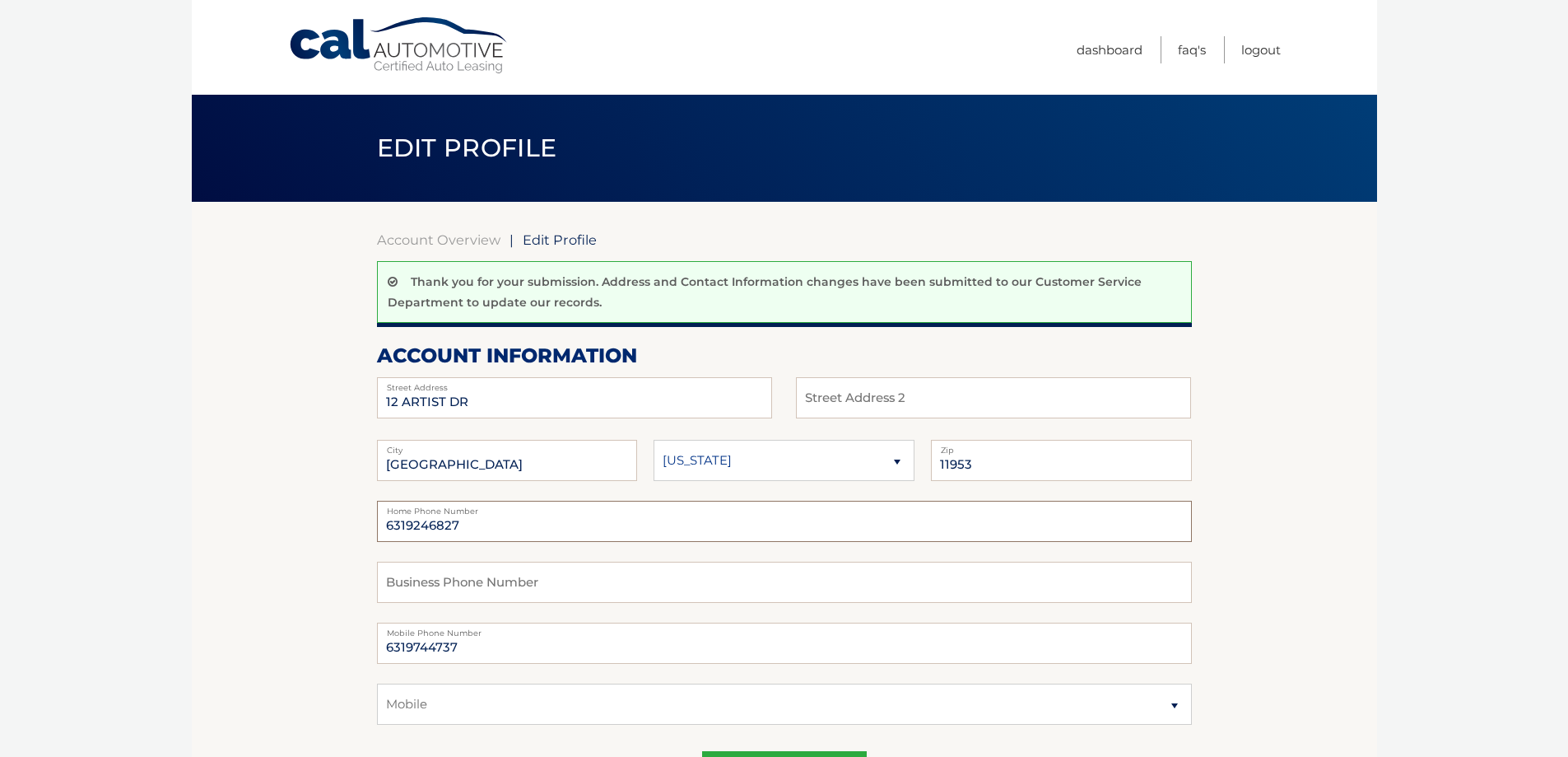
click at [428, 577] on input "text" at bounding box center [784, 582] width 815 height 42
click at [443, 520] on input "text" at bounding box center [784, 521] width 815 height 42
type input "6319744737"
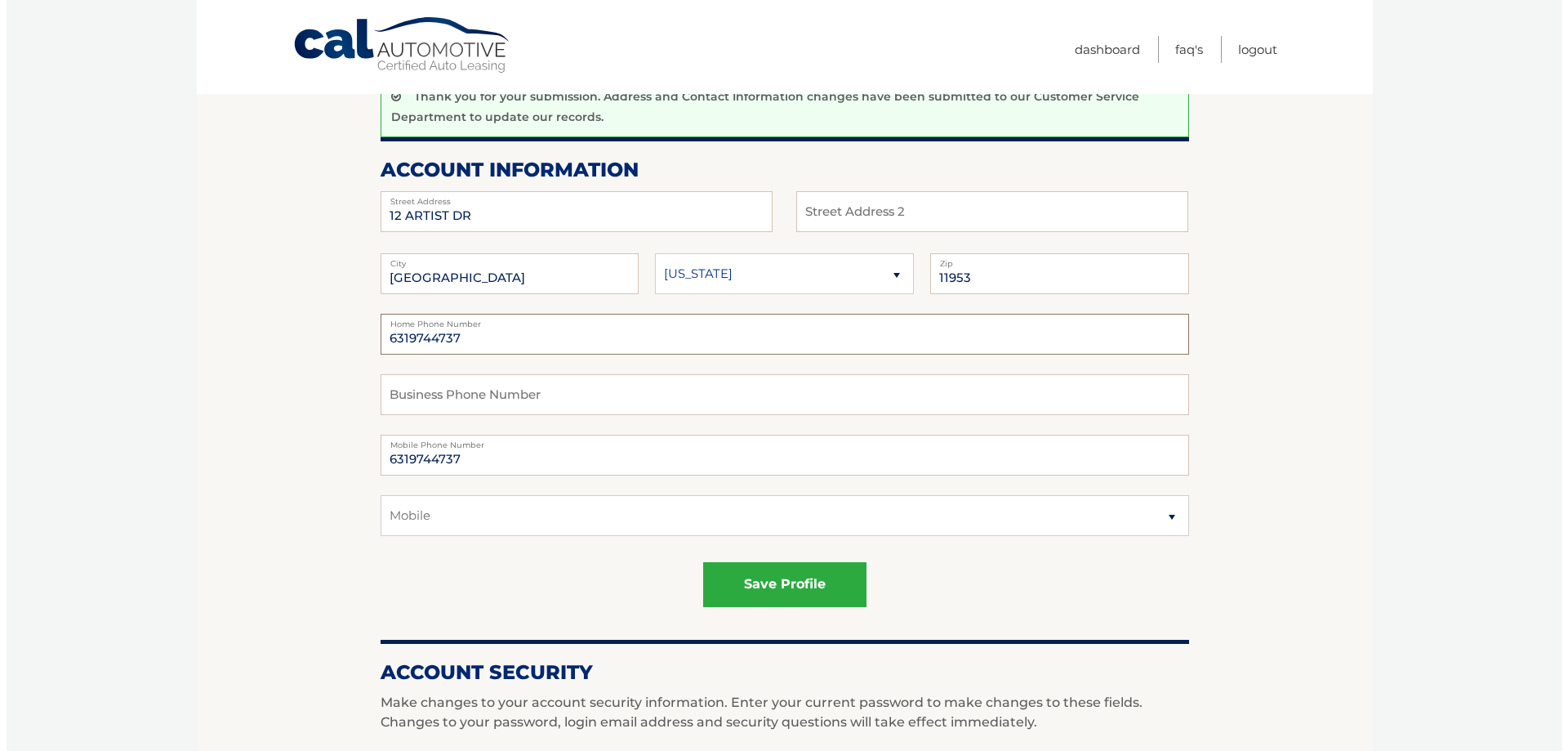
scroll to position [245, 0]
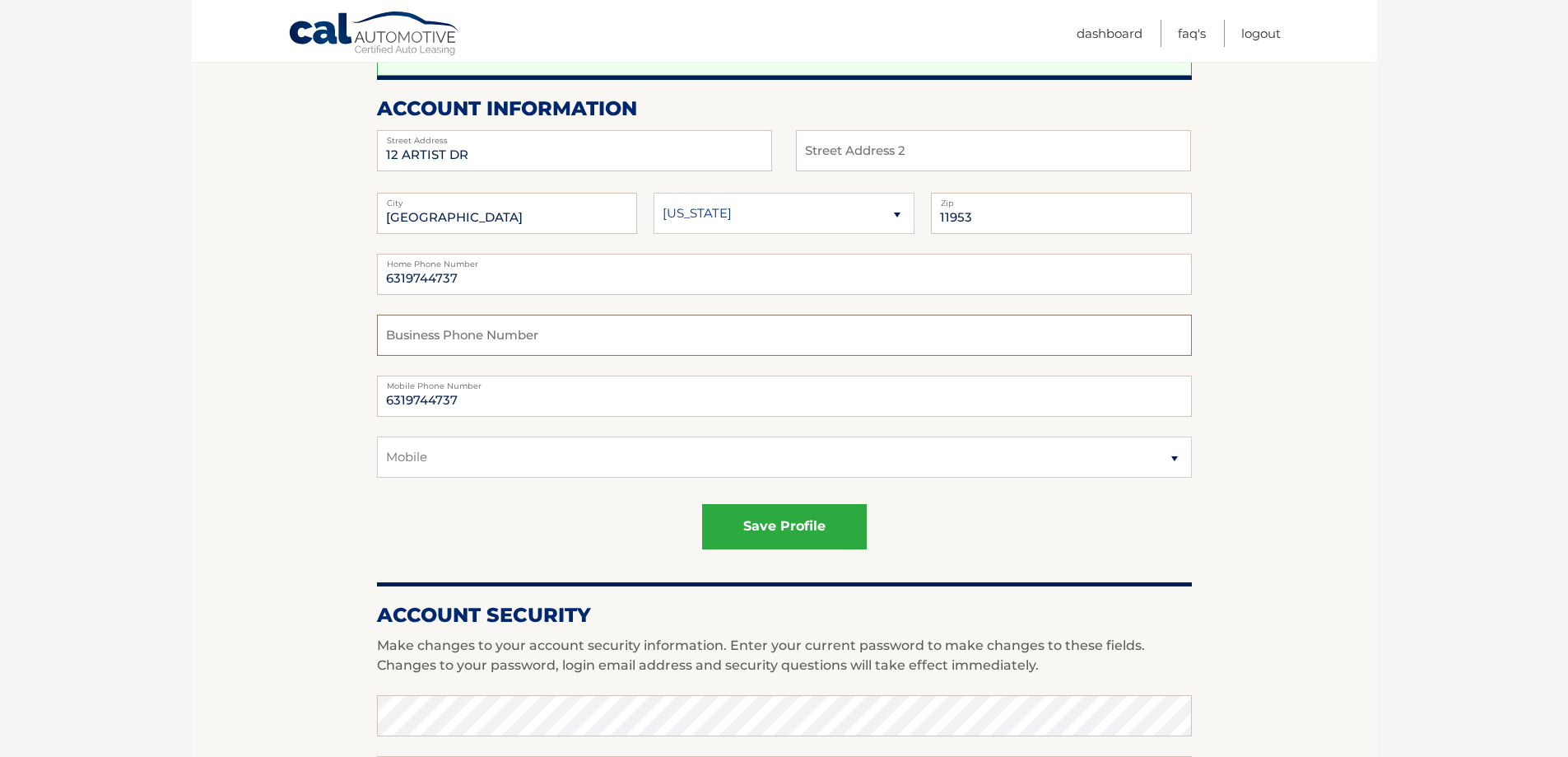
click at [515, 331] on input "text" at bounding box center [784, 335] width 815 height 42
type input "6319744737"
click at [768, 520] on button "save profile" at bounding box center [784, 526] width 164 height 45
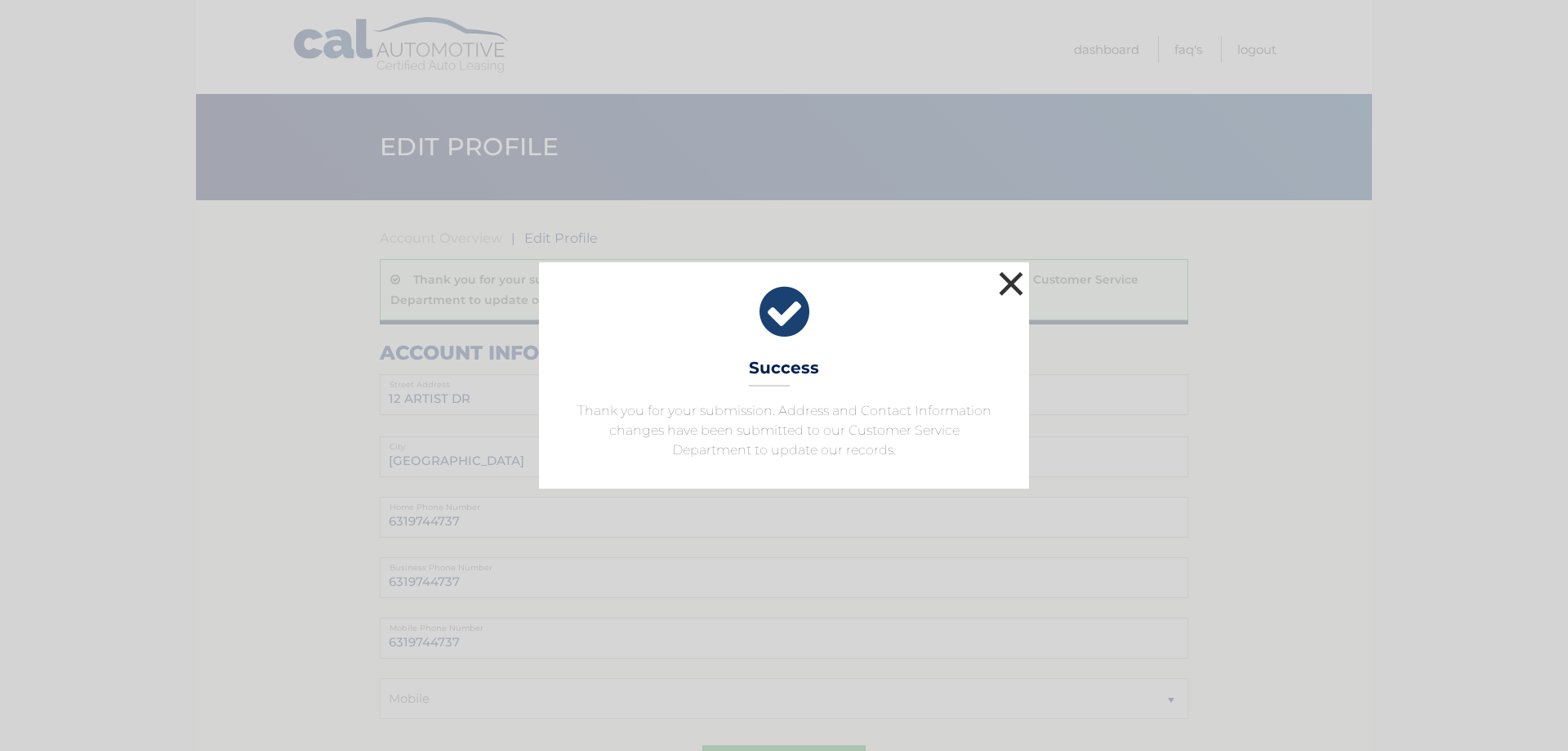
click at [1013, 284] on button "×" at bounding box center [1010, 283] width 32 height 32
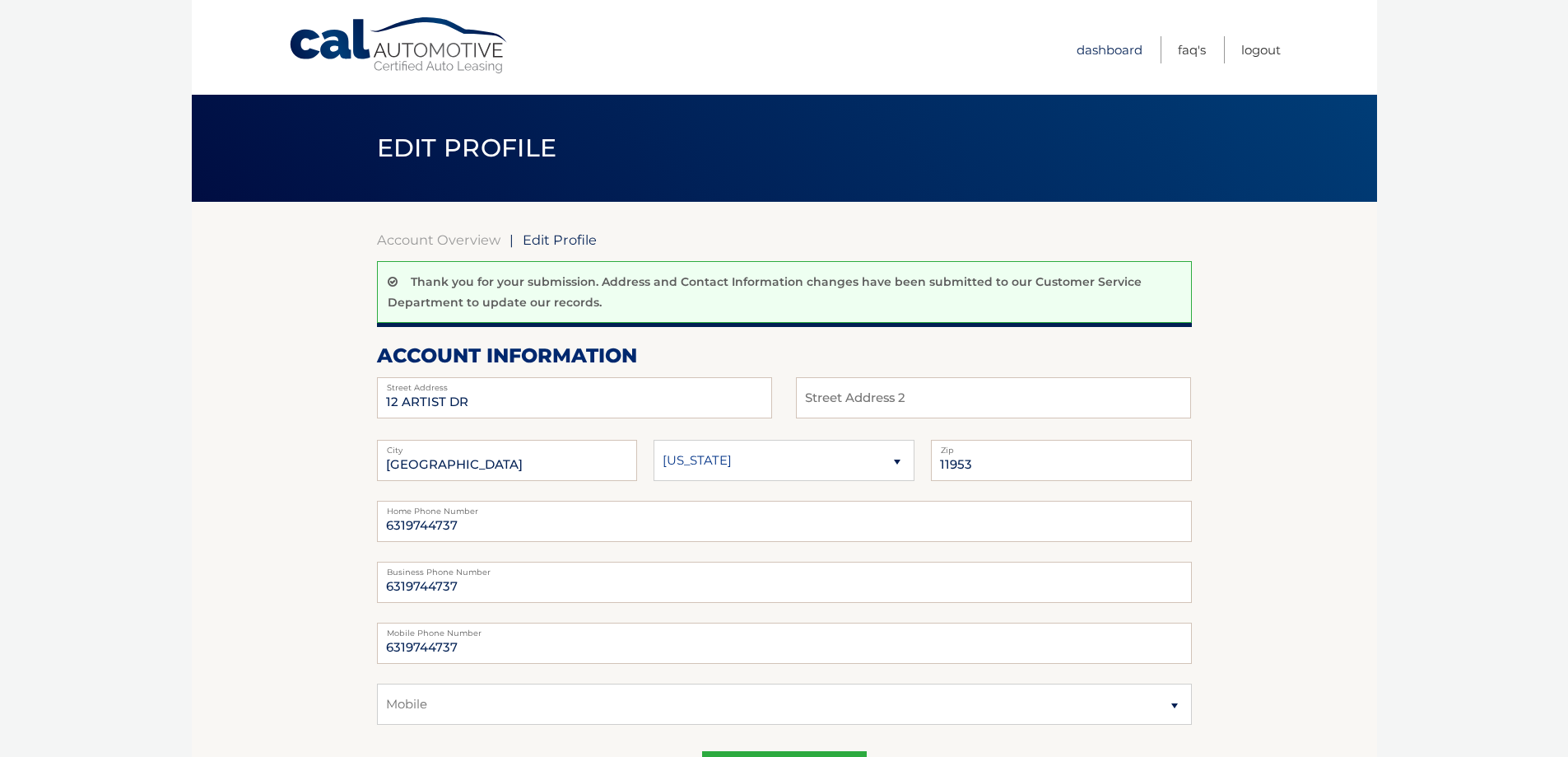
click at [1111, 57] on link "Dashboard" at bounding box center [1109, 50] width 65 height 27
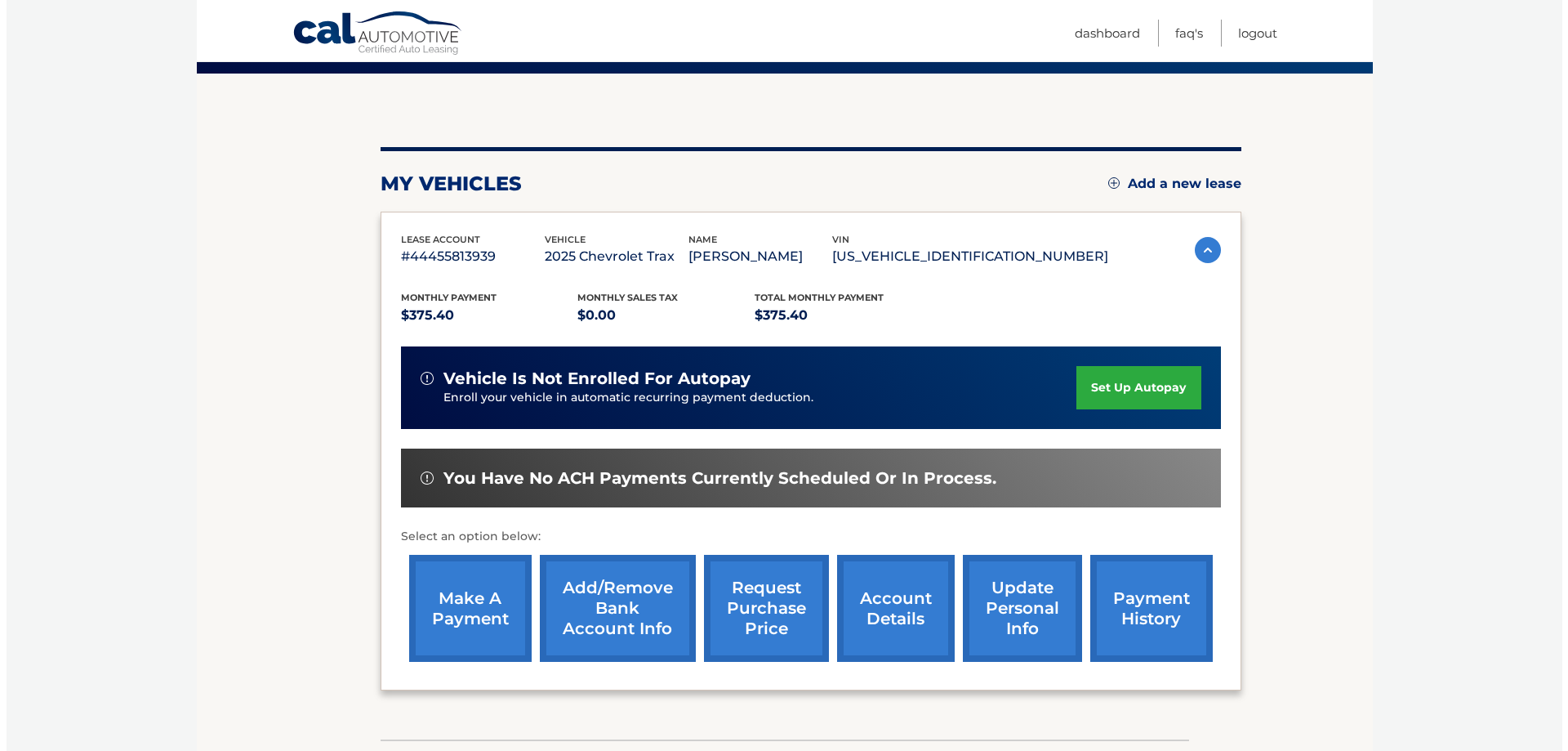
scroll to position [163, 0]
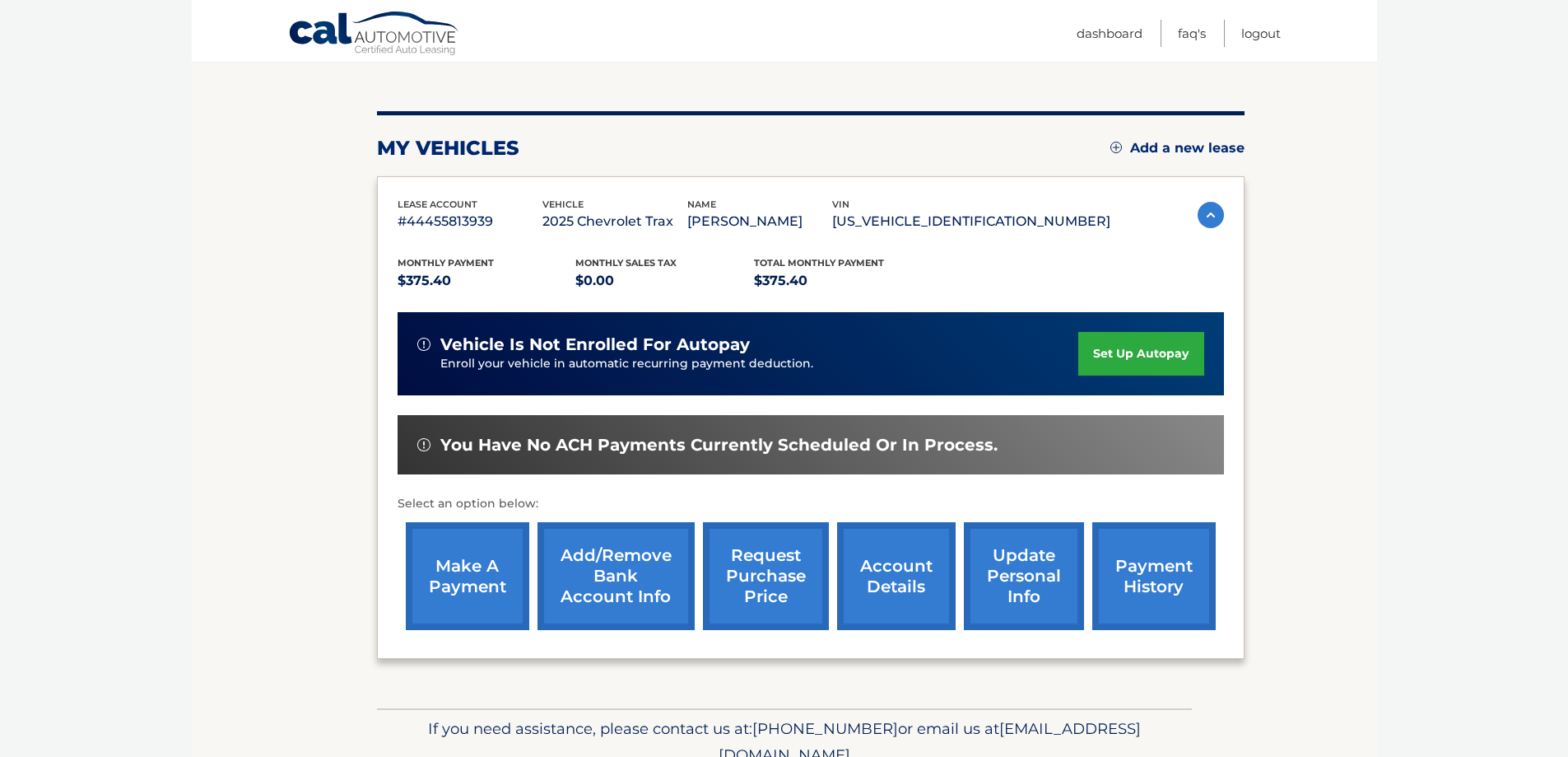
click at [788, 575] on link "request purchase price" at bounding box center [765, 576] width 126 height 108
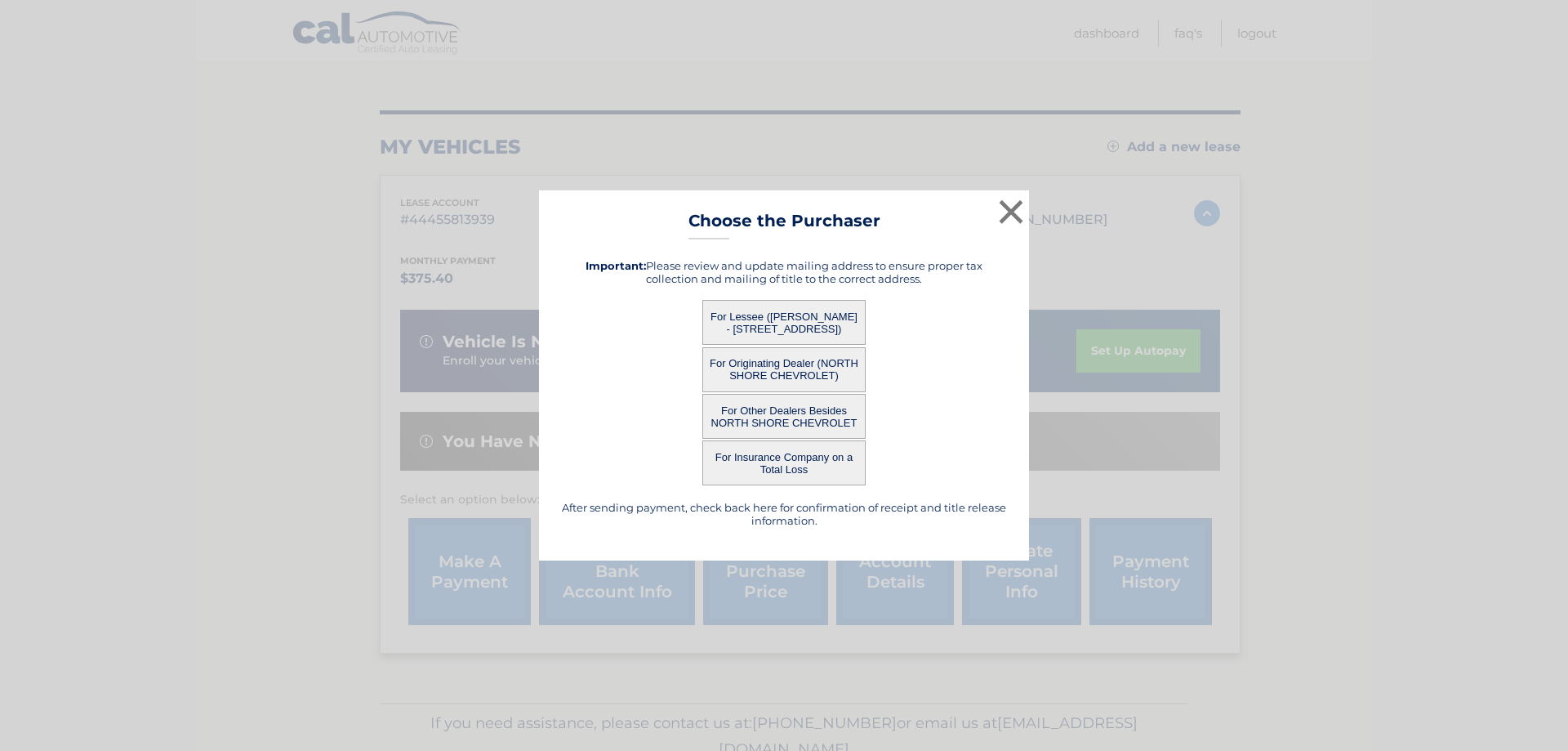
click at [775, 320] on button "For Lessee ([PERSON_NAME] - [STREET_ADDRESS])" at bounding box center [784, 322] width 163 height 45
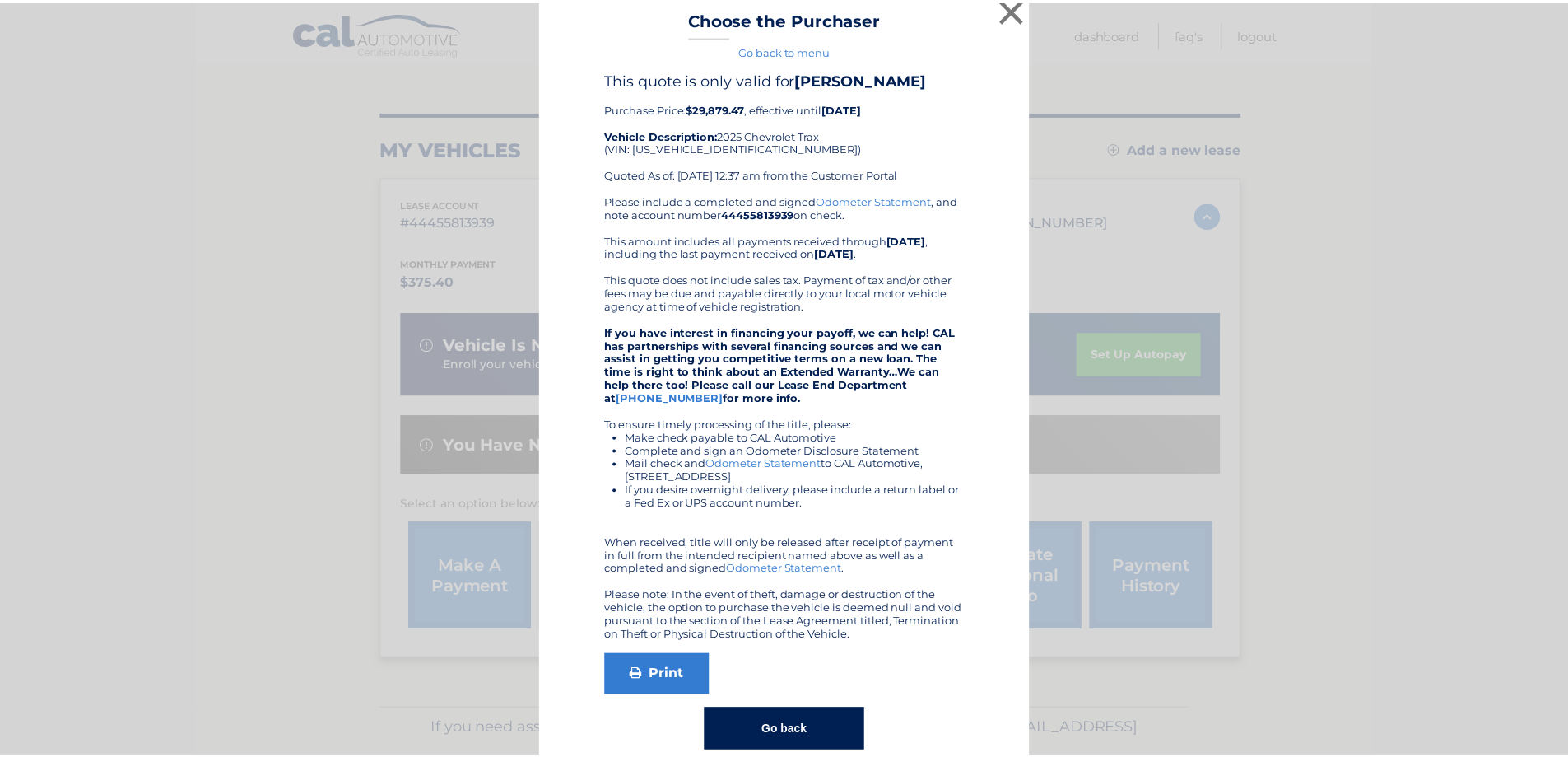
scroll to position [0, 0]
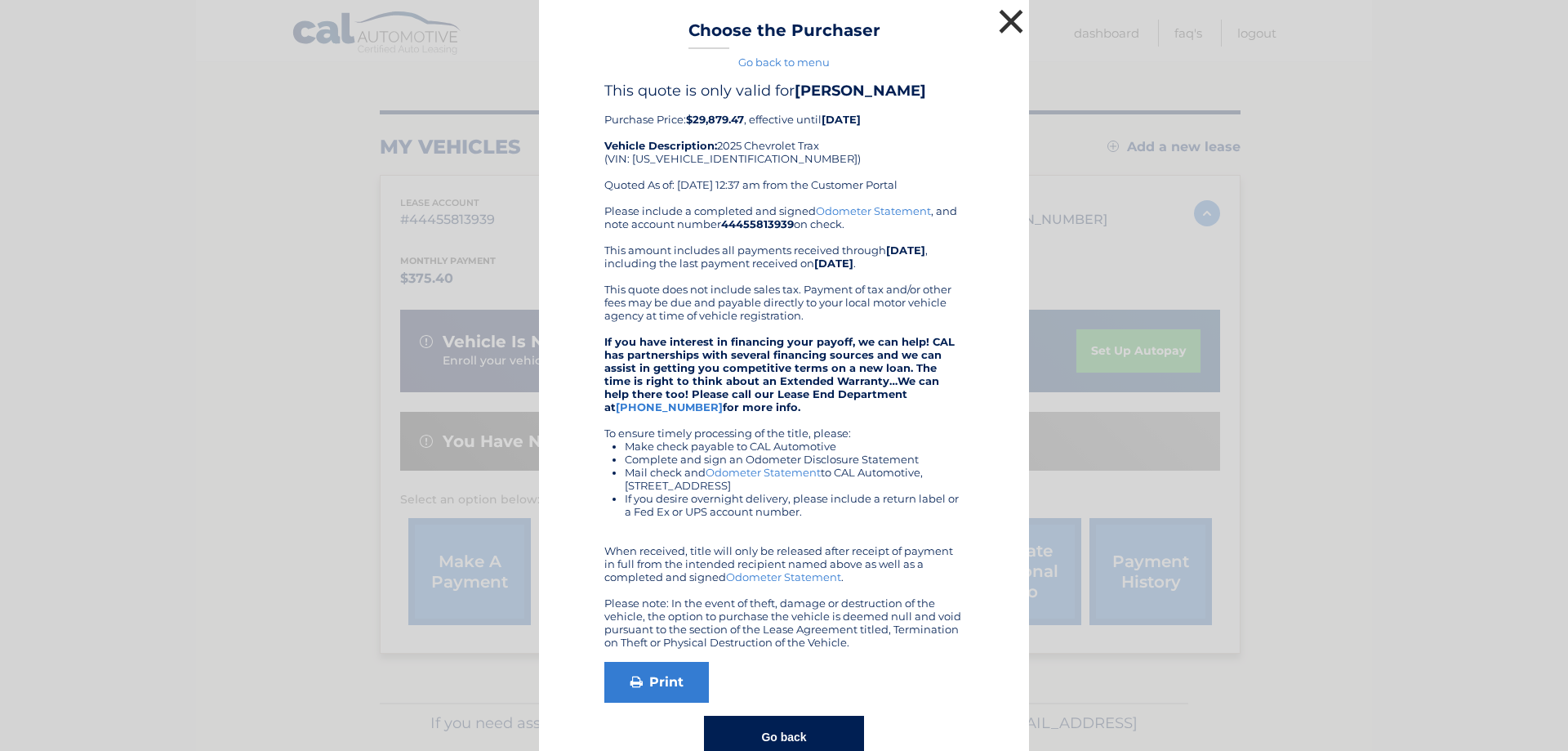
click at [997, 31] on button "×" at bounding box center [1010, 21] width 32 height 32
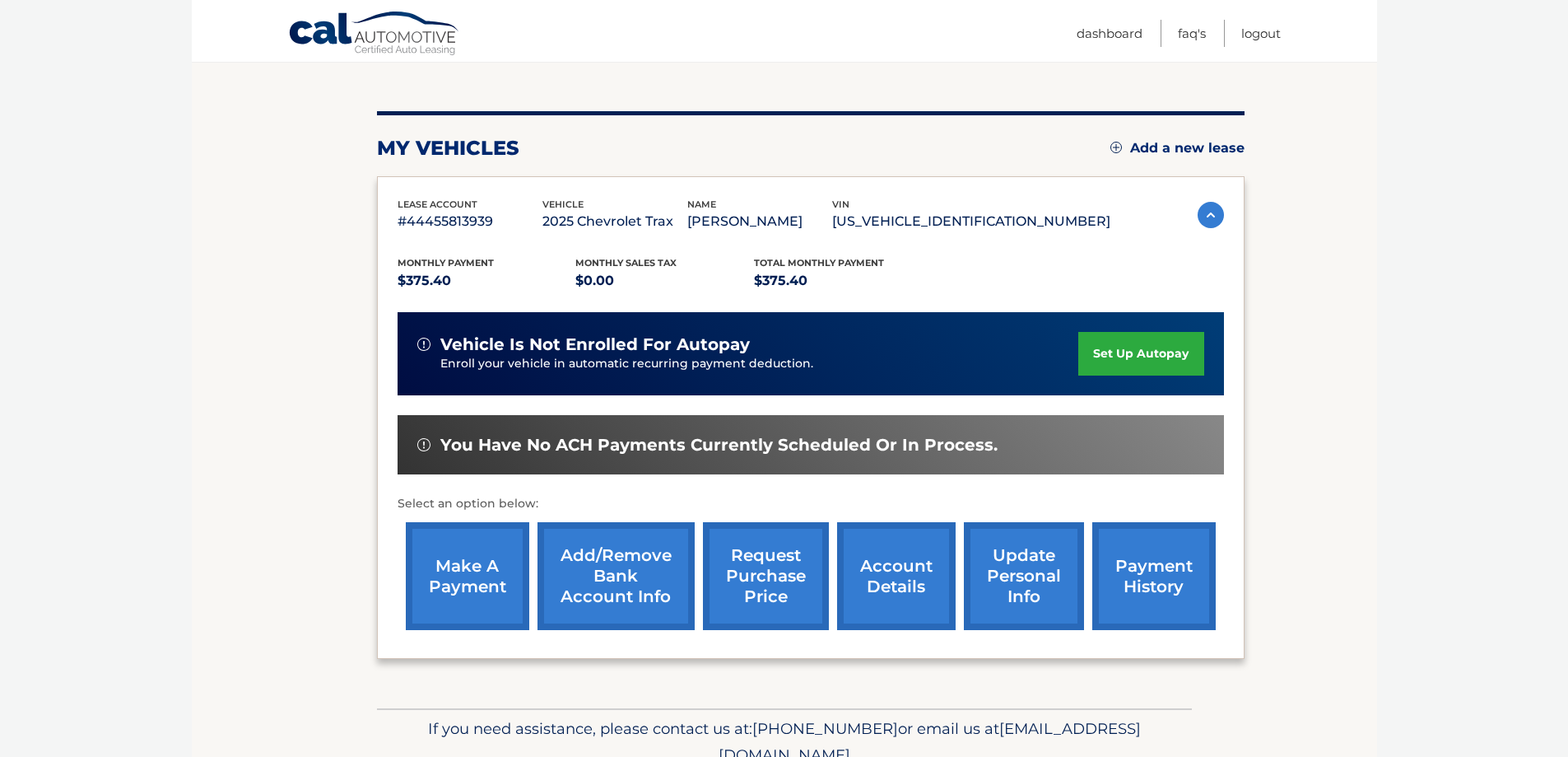
scroll to position [241, 0]
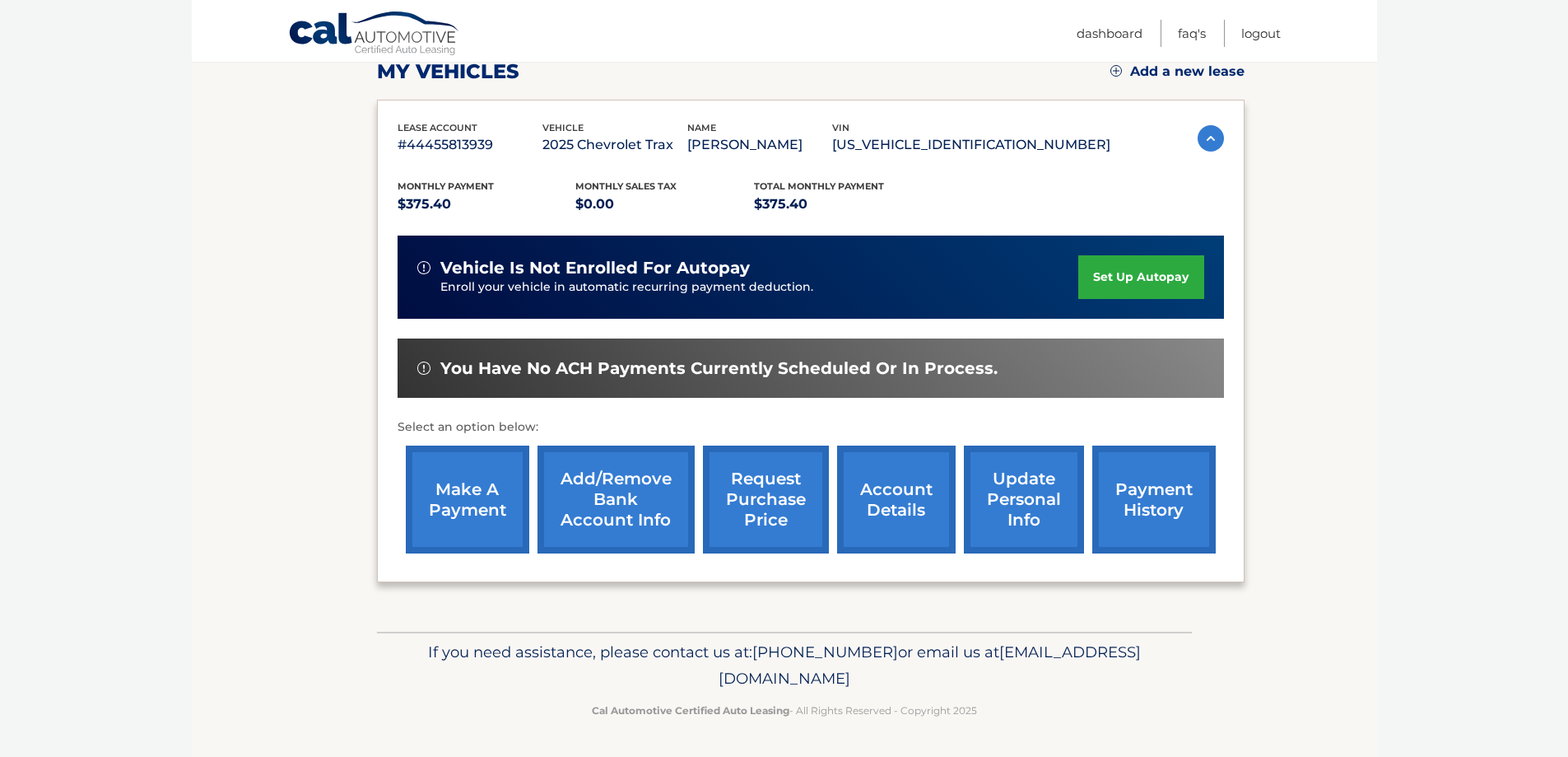
click at [602, 372] on span "You have no ACH payments currently scheduled or in process." at bounding box center [719, 368] width 557 height 20
click at [1149, 483] on link "payment history" at bounding box center [1154, 500] width 124 height 108
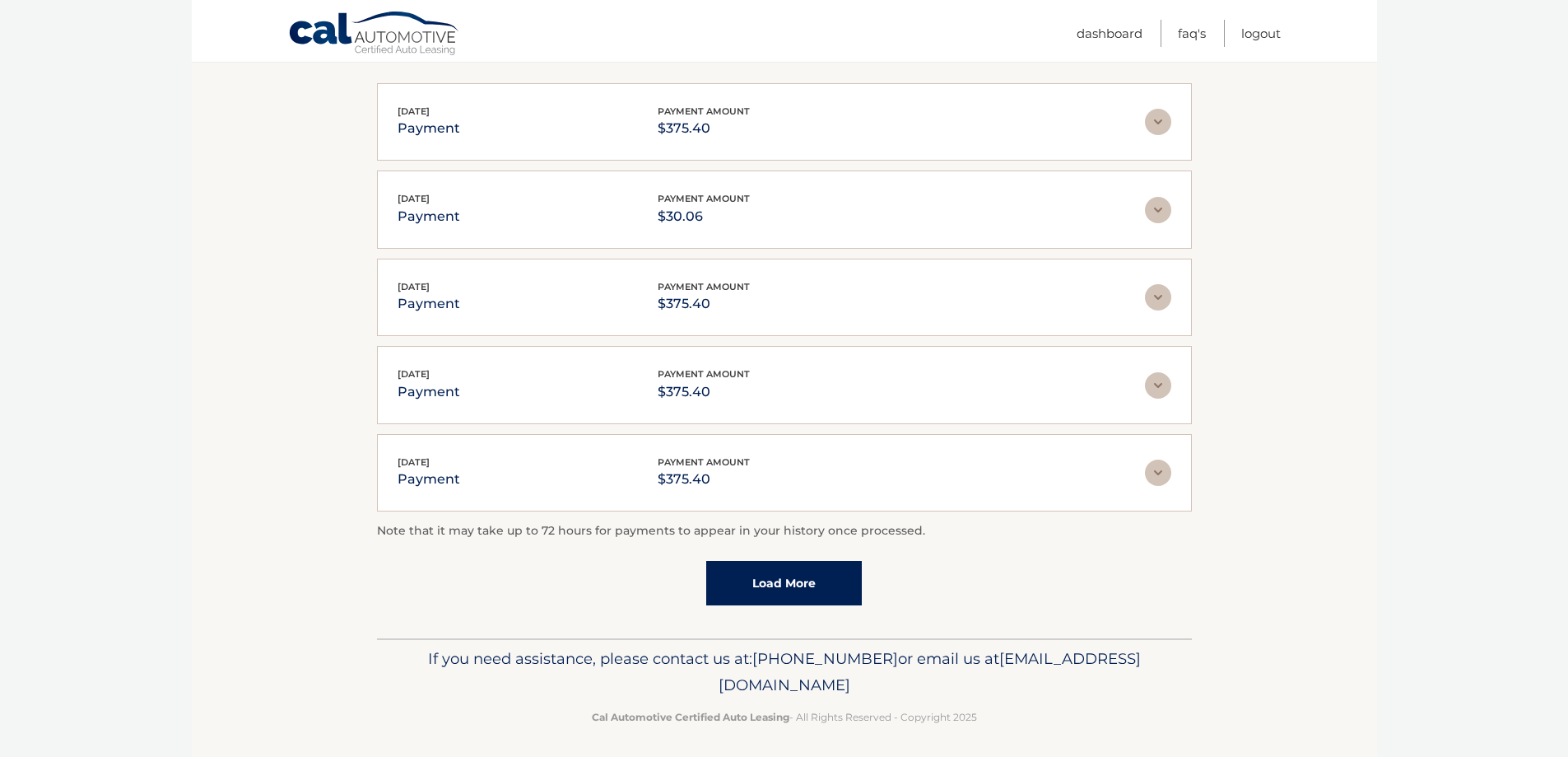
scroll to position [325, 0]
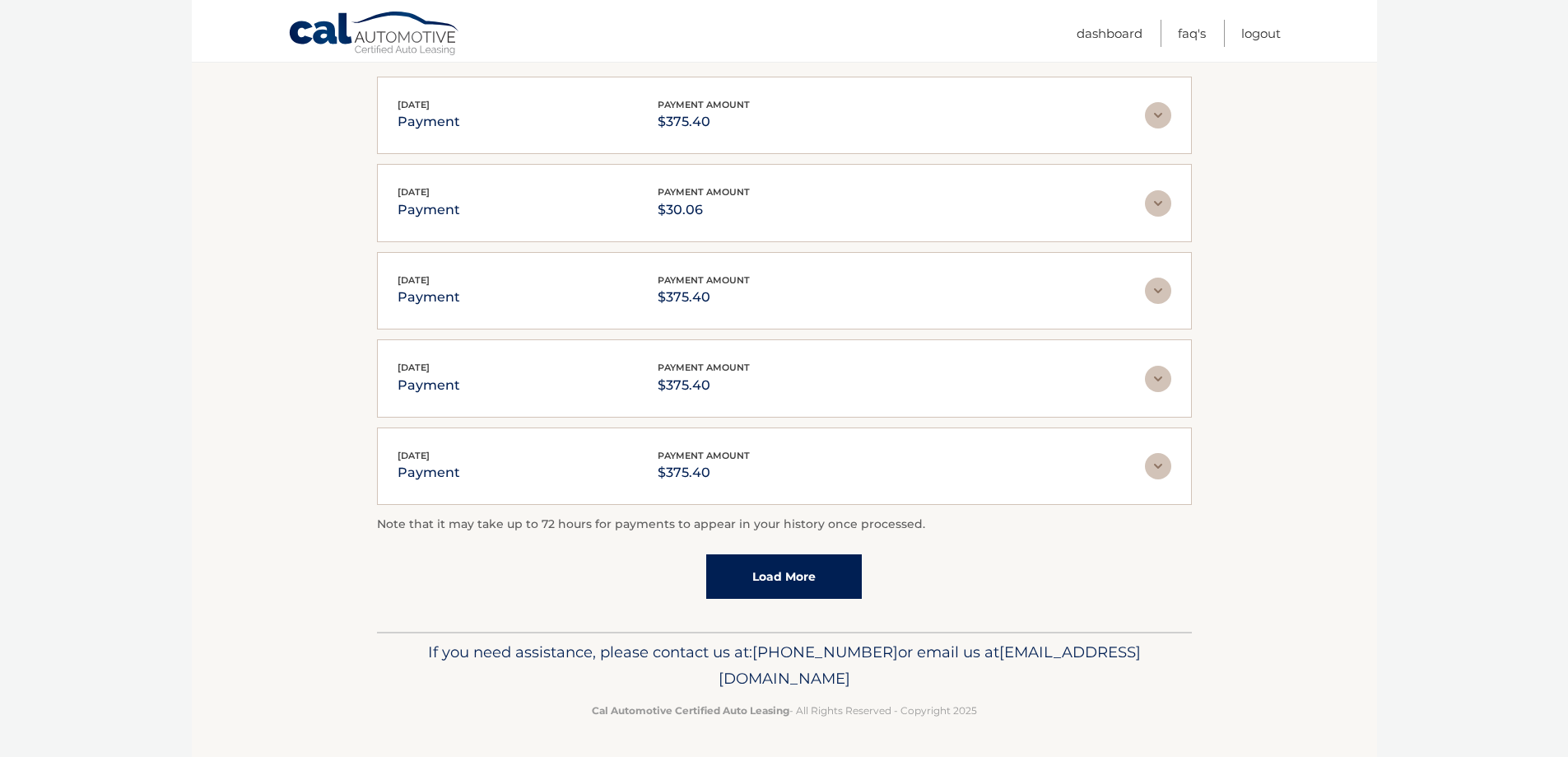
click at [769, 580] on link "Load More" at bounding box center [784, 577] width 156 height 44
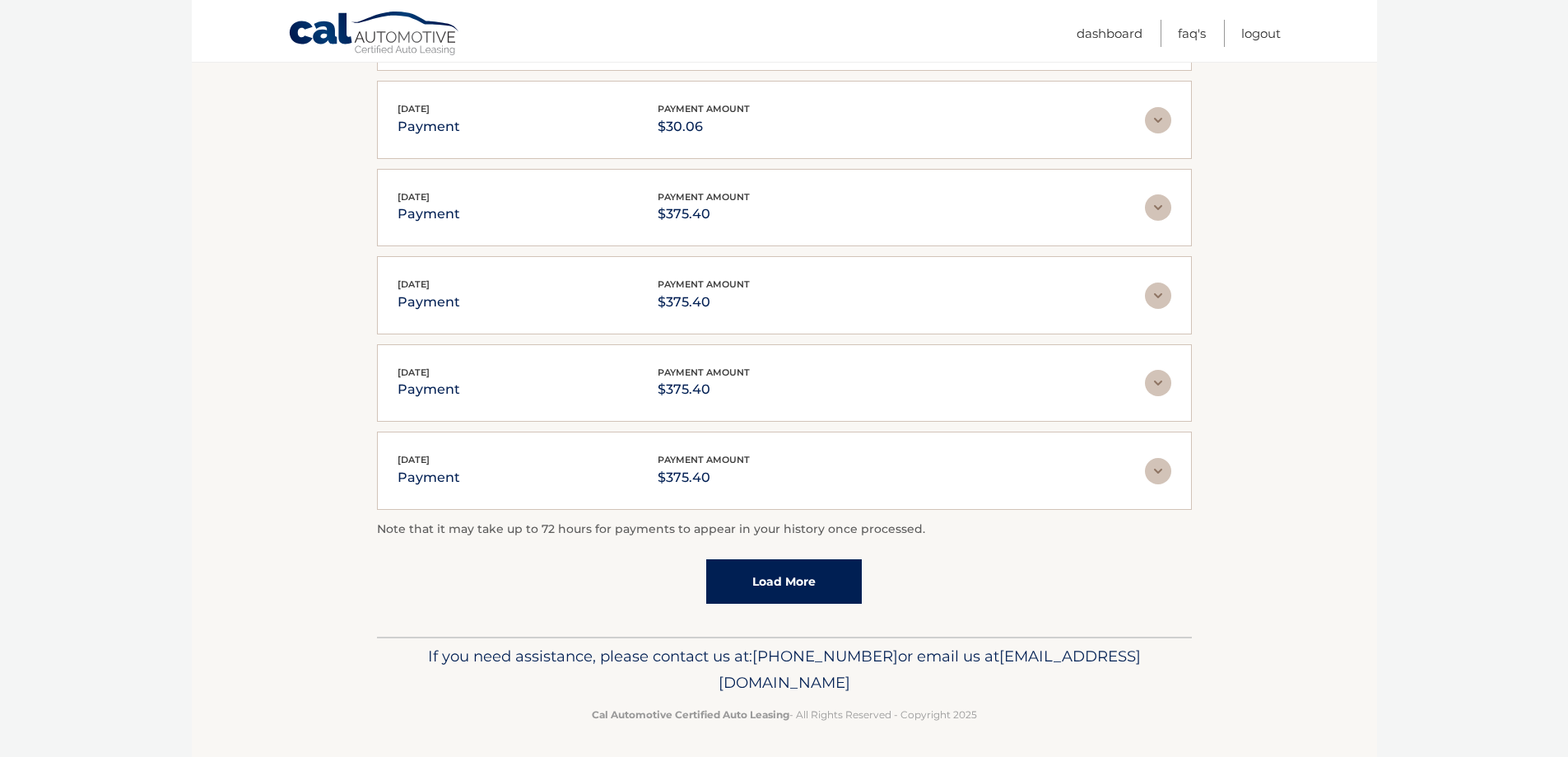
scroll to position [413, 0]
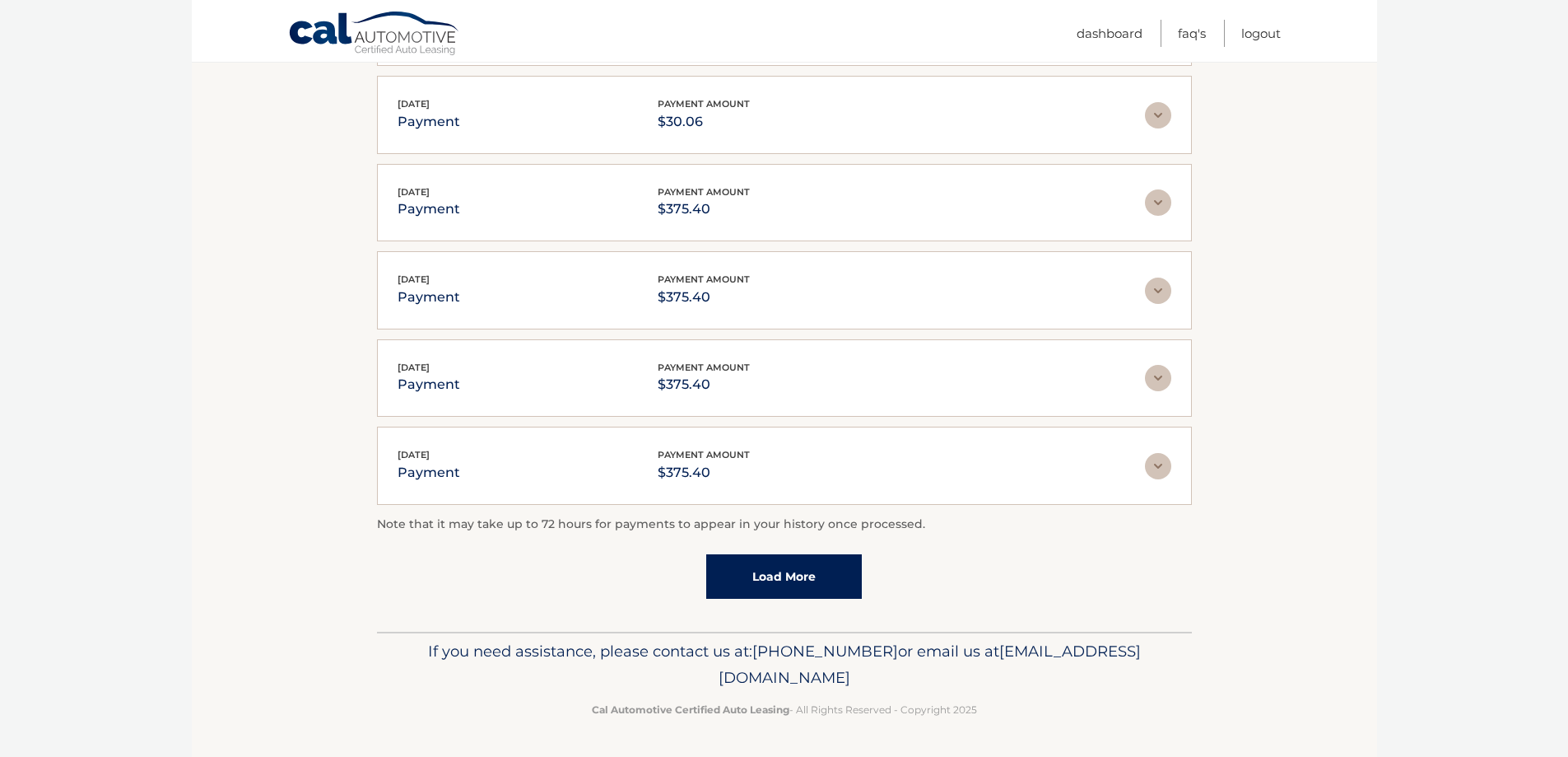
click at [772, 577] on link "Load More" at bounding box center [784, 577] width 156 height 44
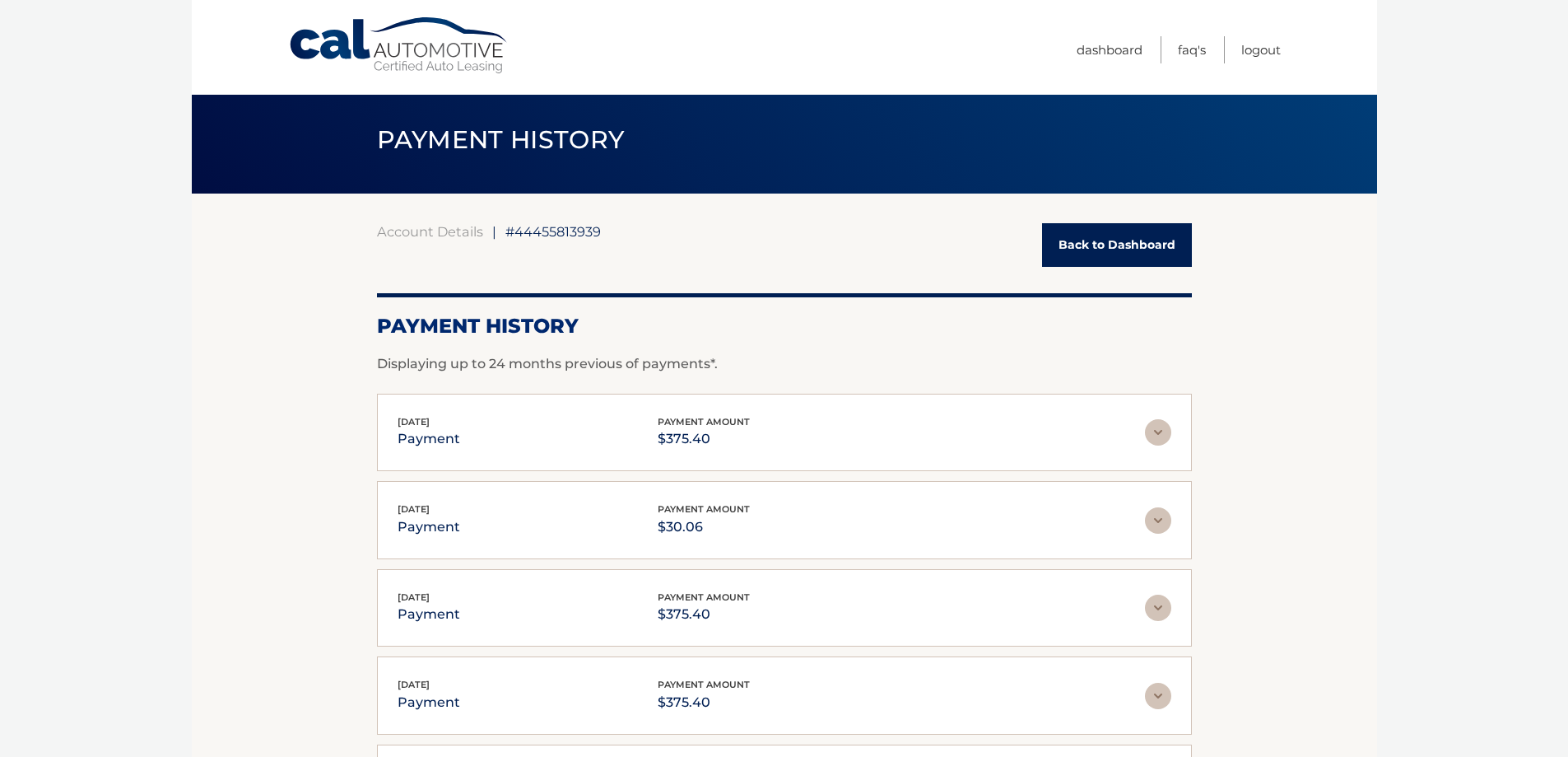
scroll to position [0, 0]
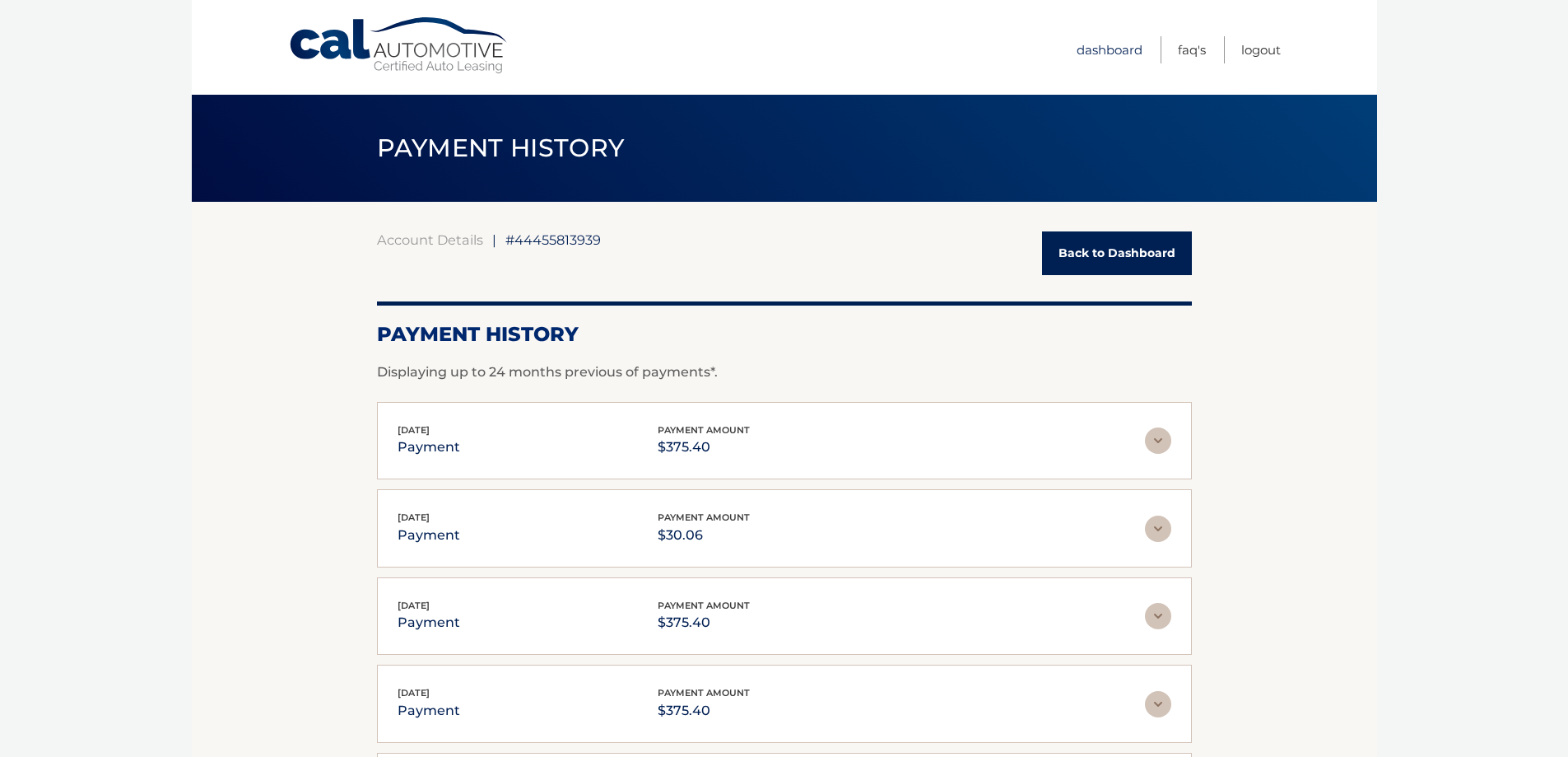
click at [1093, 54] on link "Dashboard" at bounding box center [1109, 50] width 65 height 27
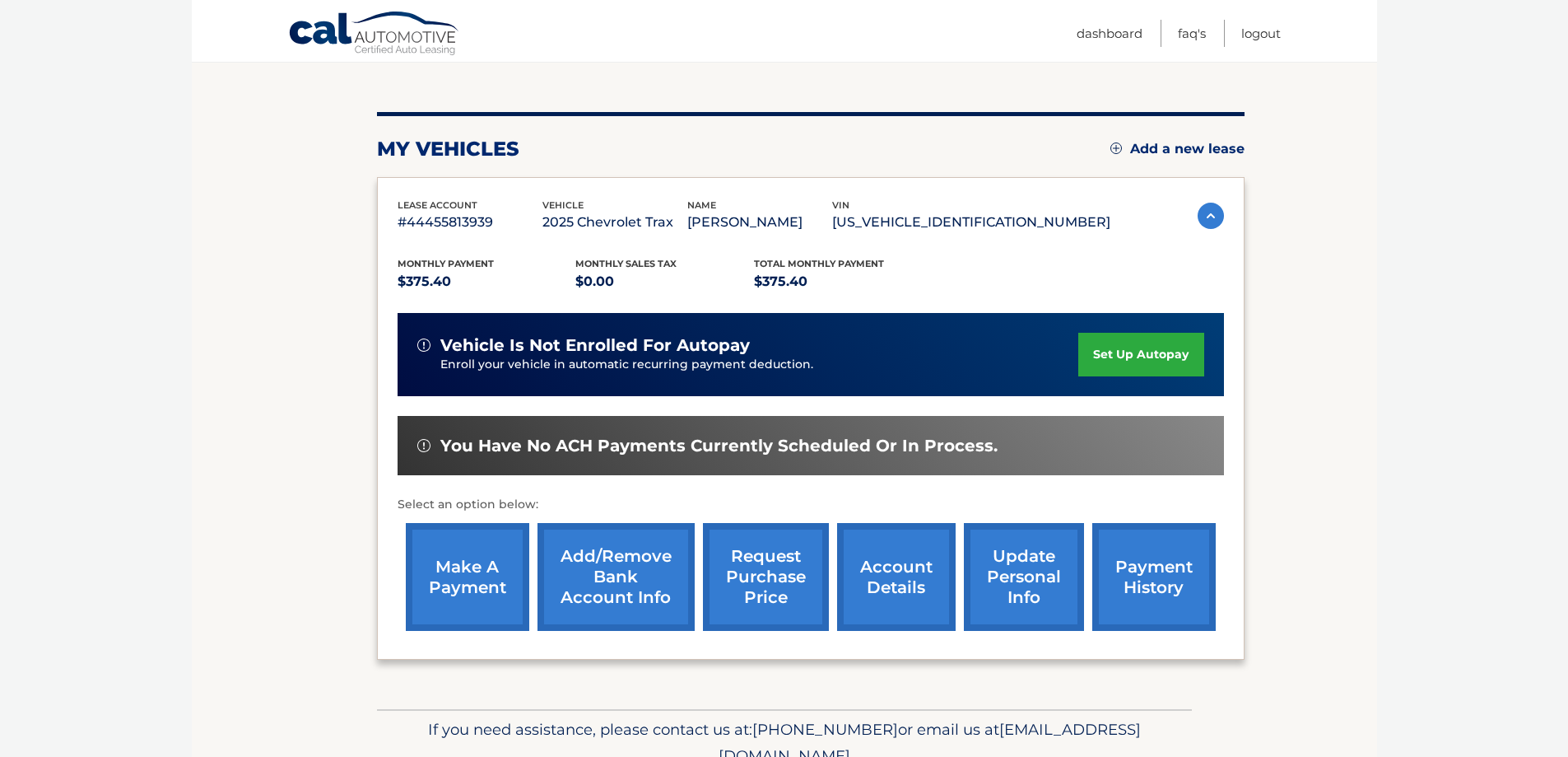
scroll to position [241, 0]
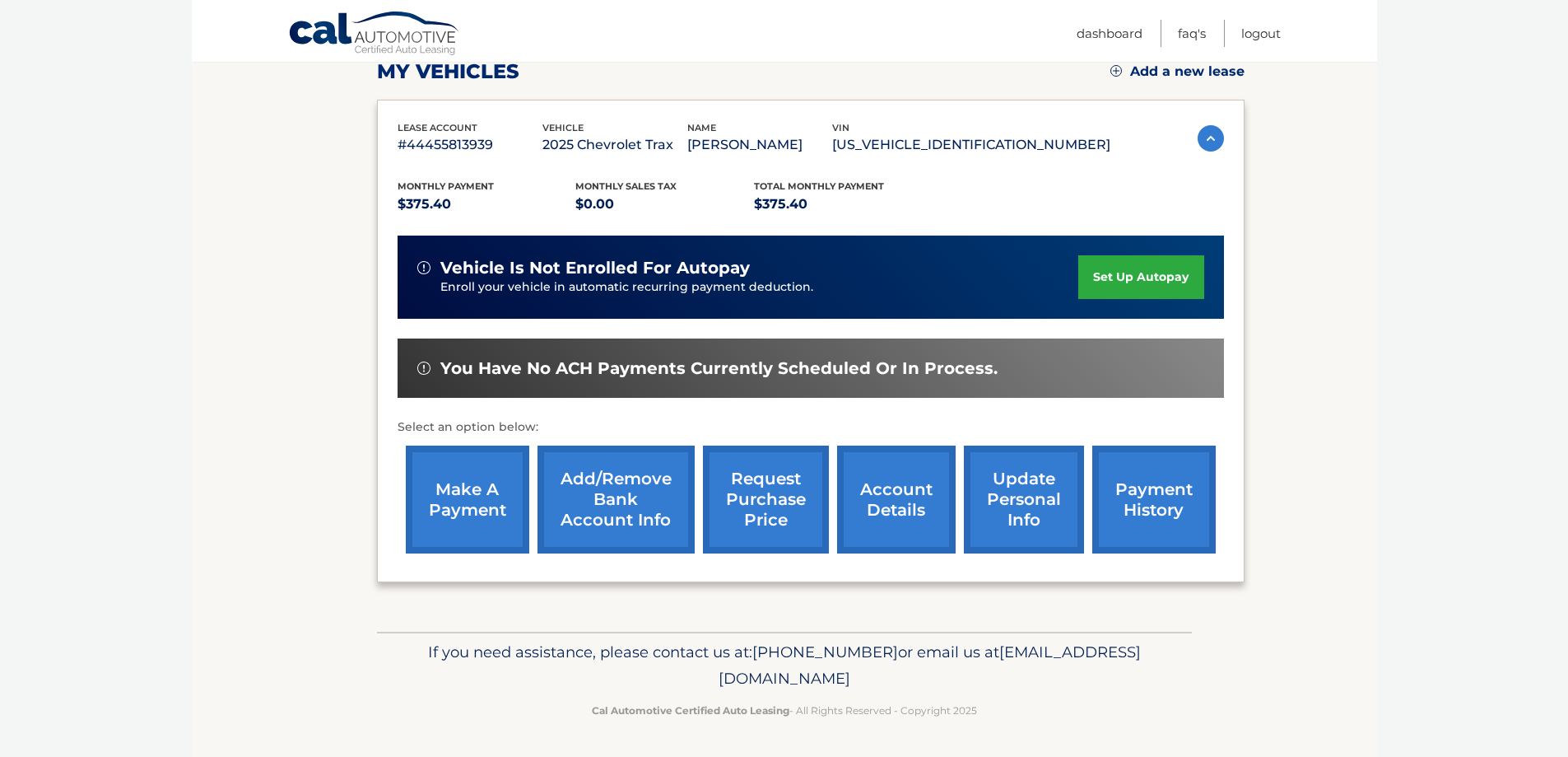
click at [1128, 496] on link "payment history" at bounding box center [1154, 500] width 124 height 108
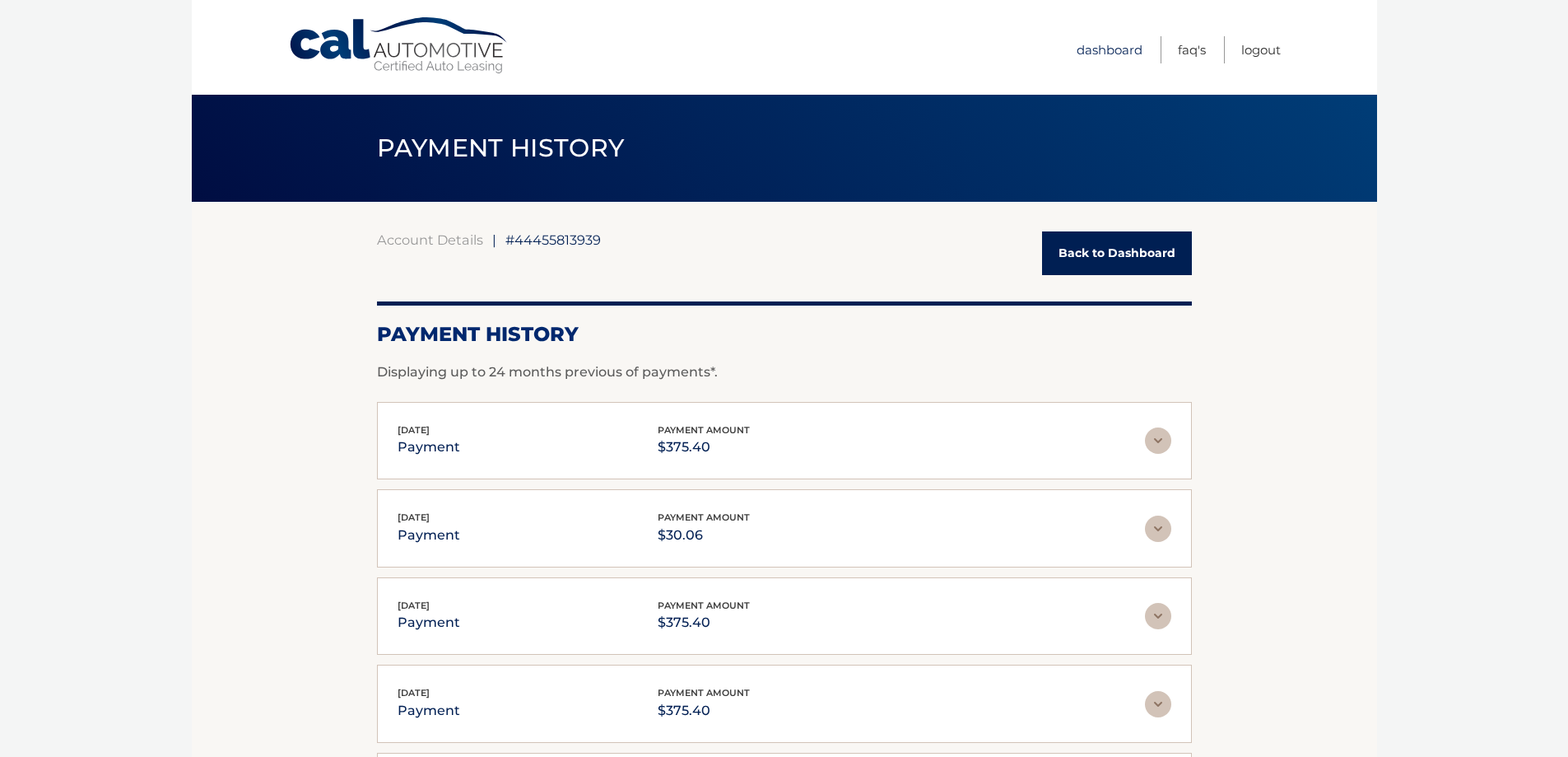
click at [1106, 47] on link "Dashboard" at bounding box center [1109, 50] width 65 height 27
